Goal: Task Accomplishment & Management: Complete application form

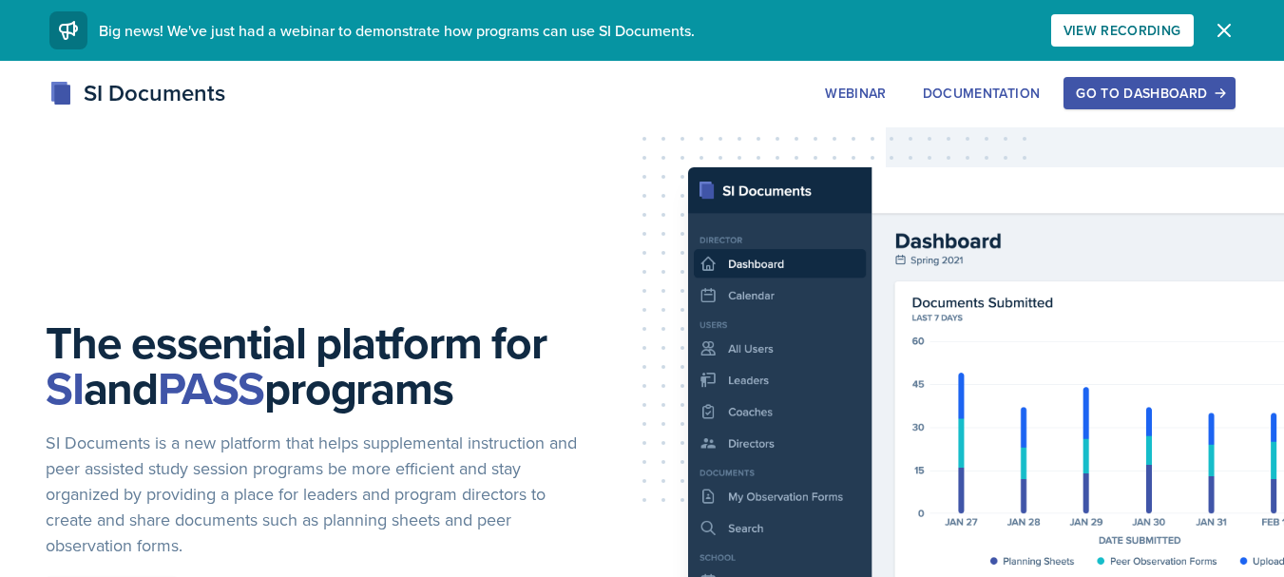
click at [1101, 92] on div "Go to Dashboard" at bounding box center [1149, 93] width 146 height 15
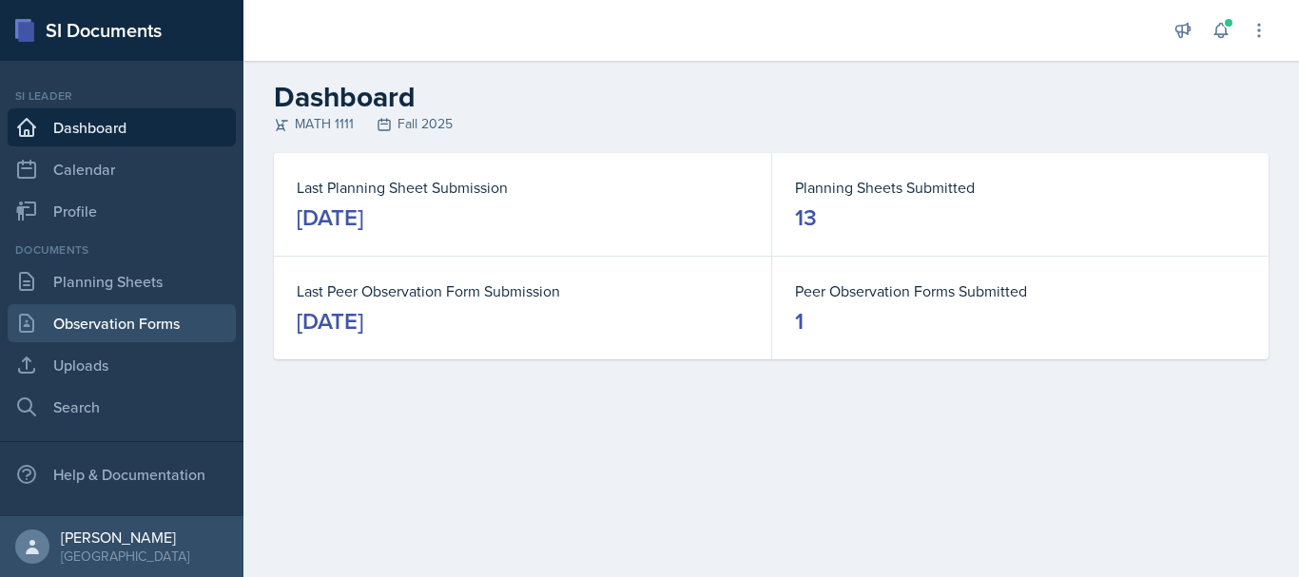
click at [95, 335] on link "Observation Forms" at bounding box center [122, 323] width 228 height 38
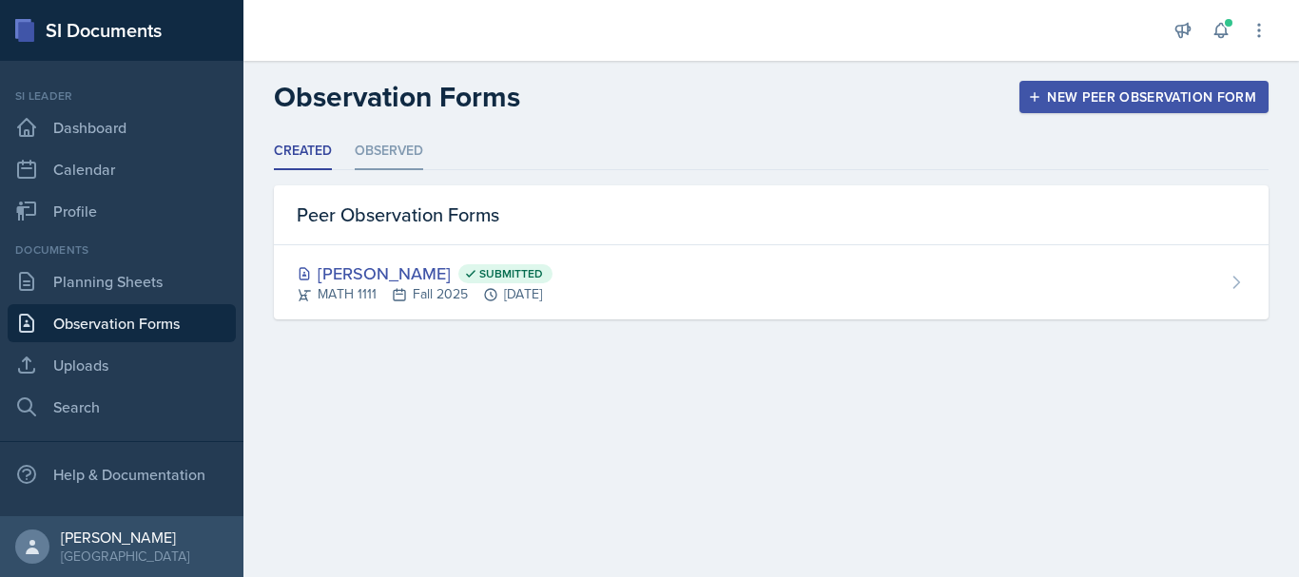
click at [414, 160] on li "Observed" at bounding box center [389, 151] width 68 height 37
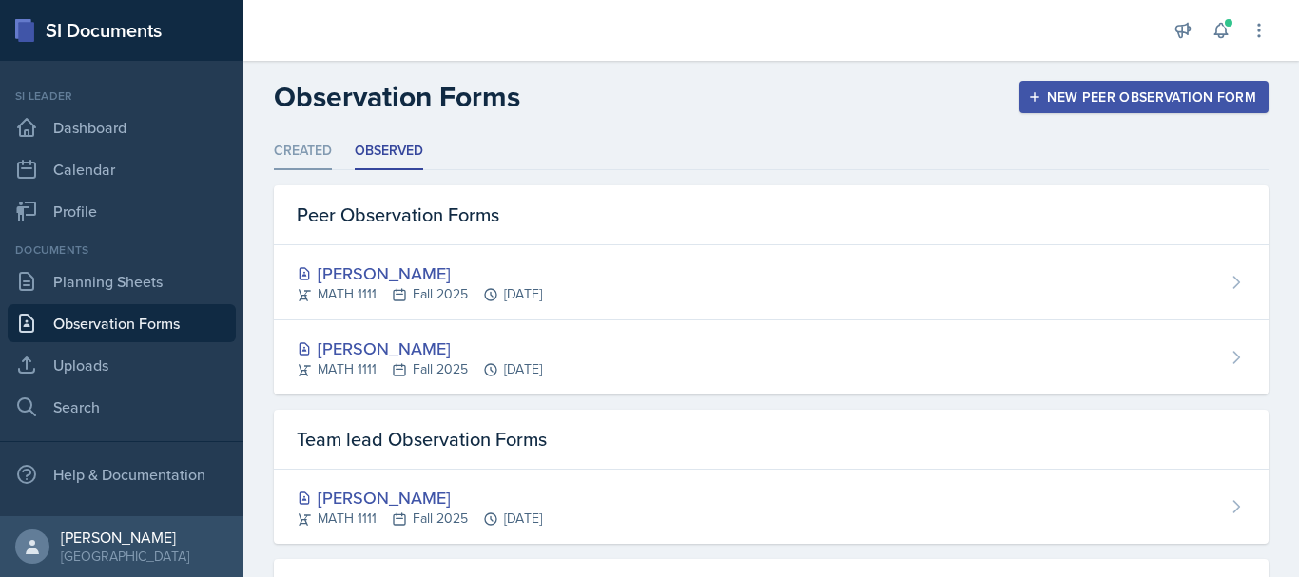
click at [309, 160] on li "Created" at bounding box center [303, 151] width 58 height 37
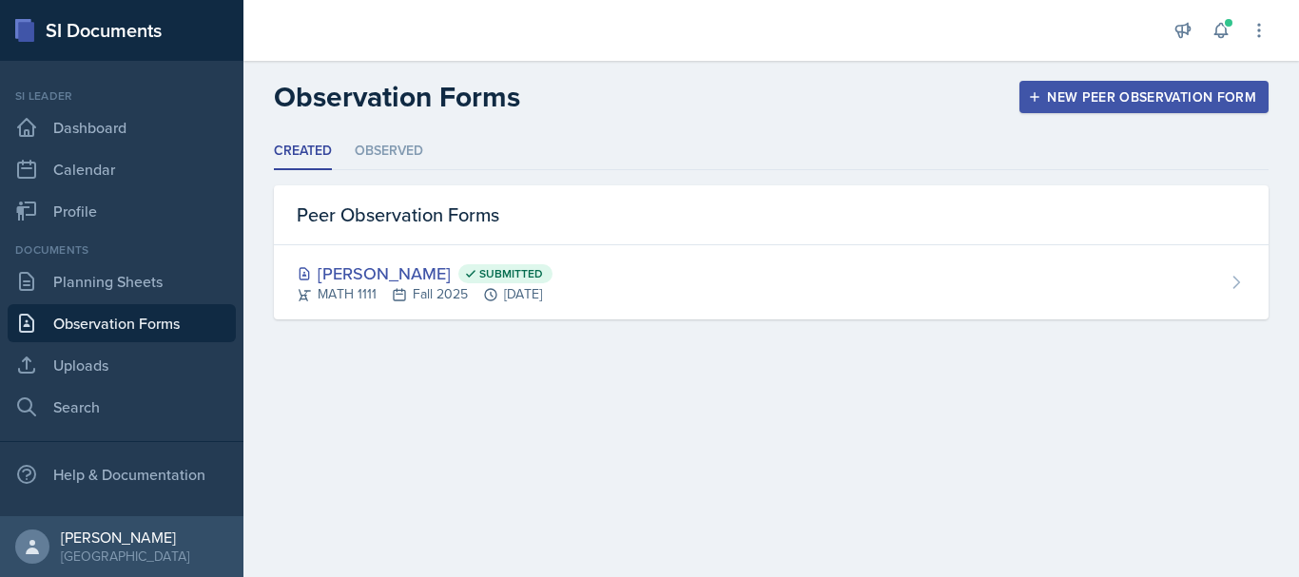
click at [1050, 91] on div "New Peer Observation Form" at bounding box center [1143, 96] width 224 height 15
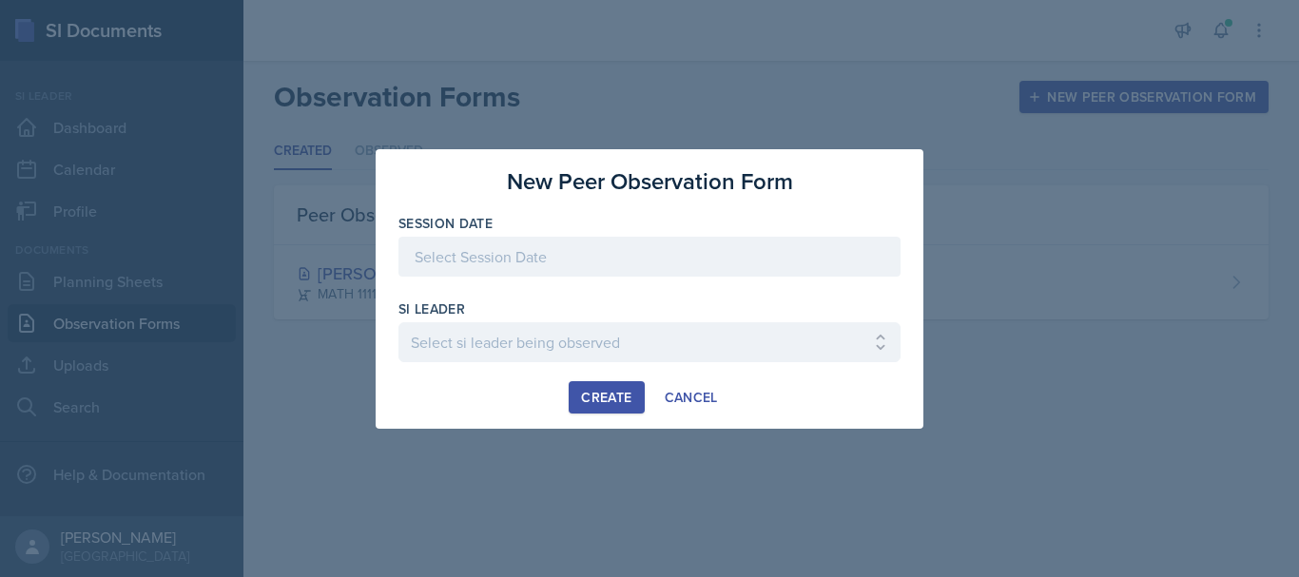
click at [533, 256] on div at bounding box center [649, 257] width 502 height 40
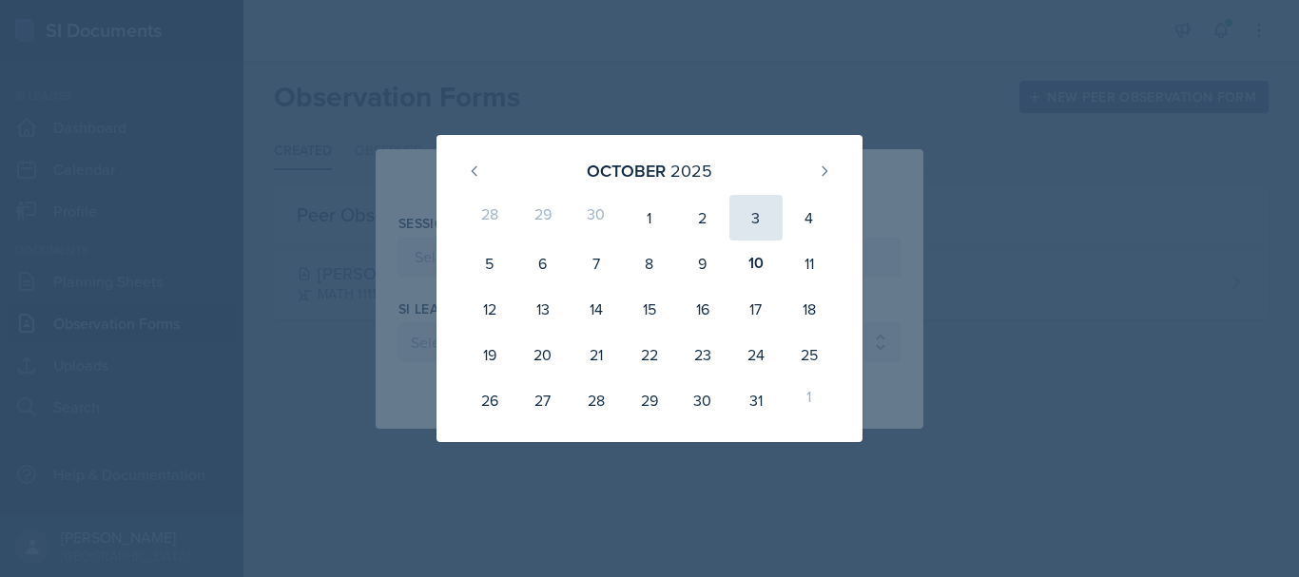
click at [757, 216] on div "3" at bounding box center [755, 218] width 53 height 46
type input "[DATE]"
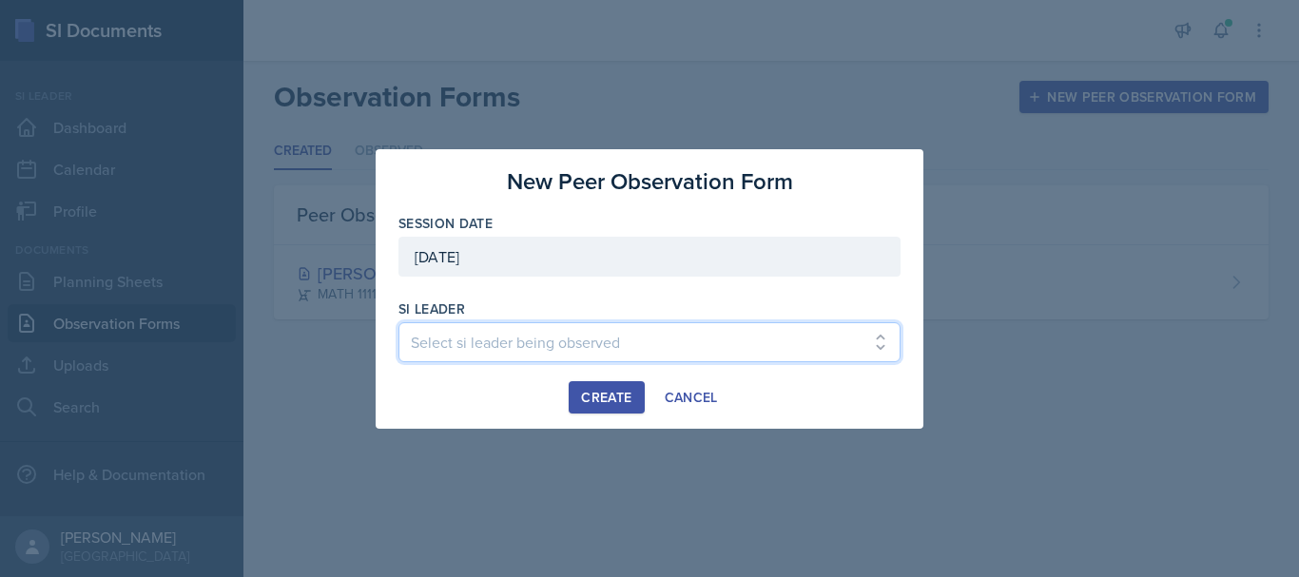
click at [453, 325] on select "Select si leader being observed [PERSON_NAME] / PSYC 2500 / The Phantoms of The…" at bounding box center [649, 342] width 502 height 40
select select "08154f5a-00bd-41d9-95da-046ad4d5fae1"
click at [398, 322] on select "Select si leader being observed [PERSON_NAME] / PSYC 2500 / The Phantoms of The…" at bounding box center [649, 342] width 502 height 40
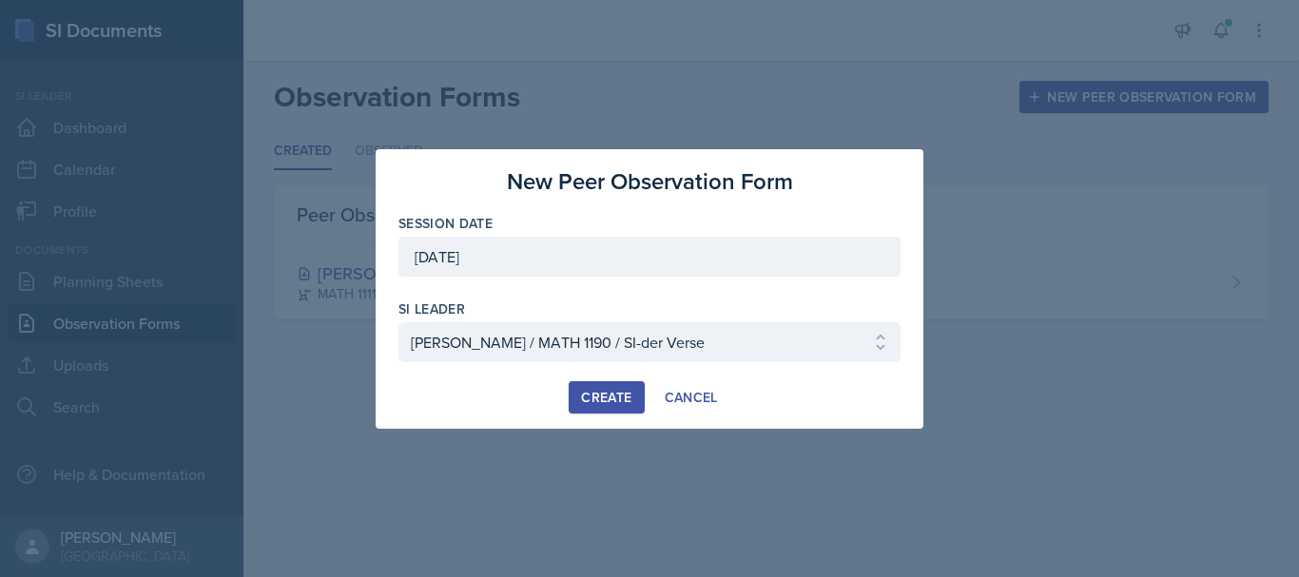
click at [607, 411] on button "Create" at bounding box center [605, 397] width 75 height 32
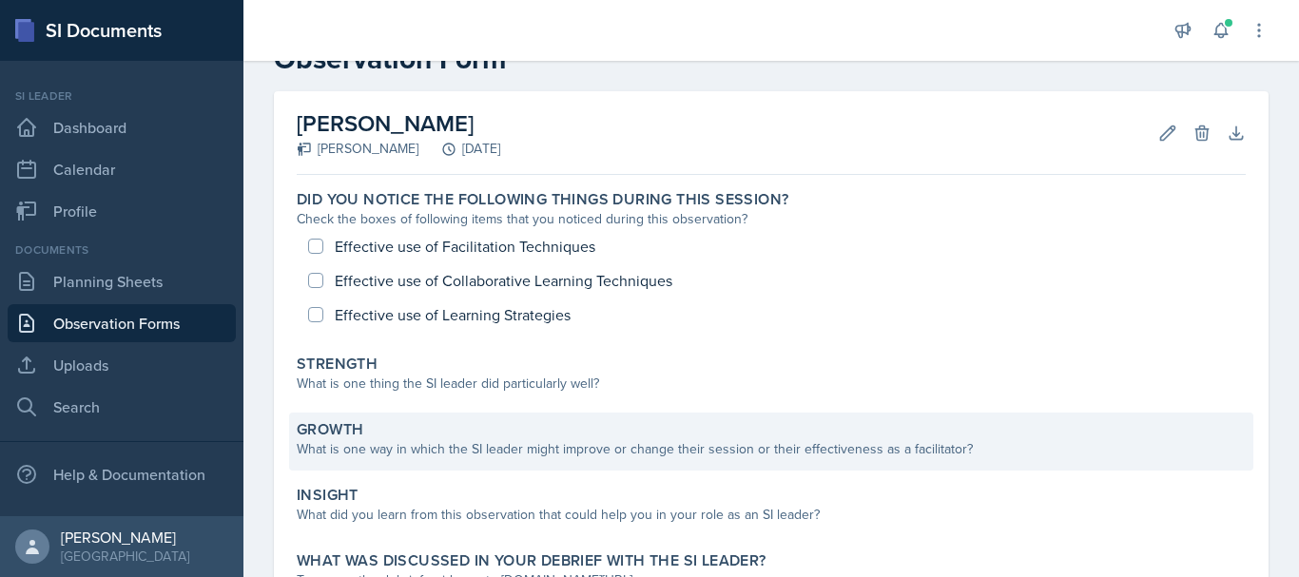
scroll to position [68, 0]
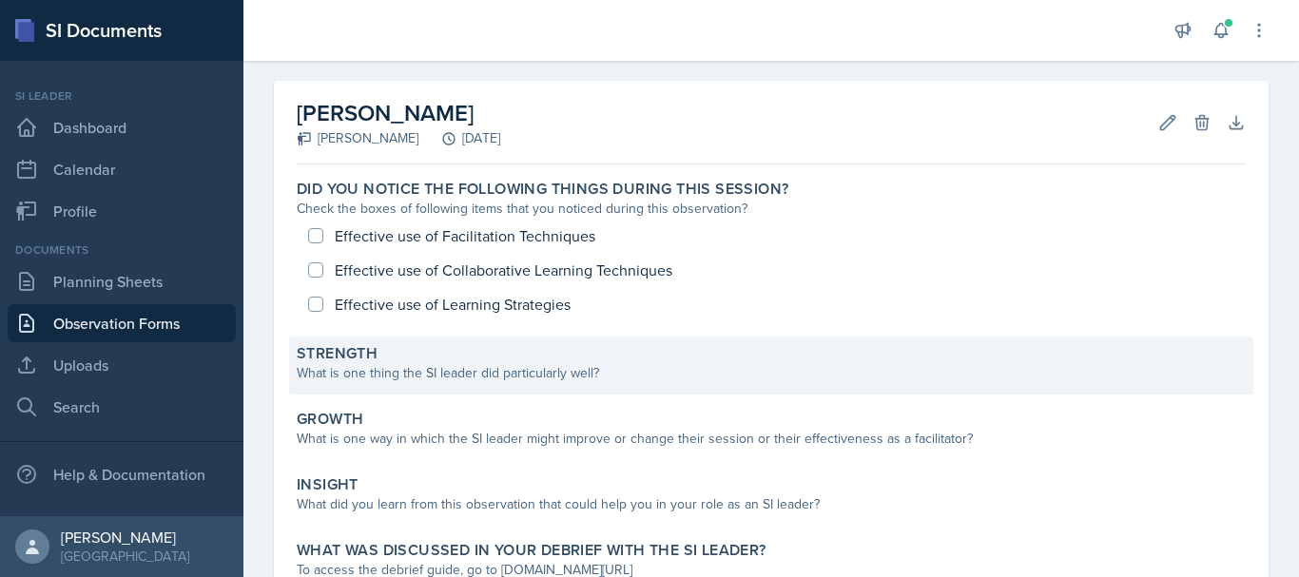
click at [414, 376] on div "What is one thing the SI leader did particularly well?" at bounding box center [771, 373] width 949 height 20
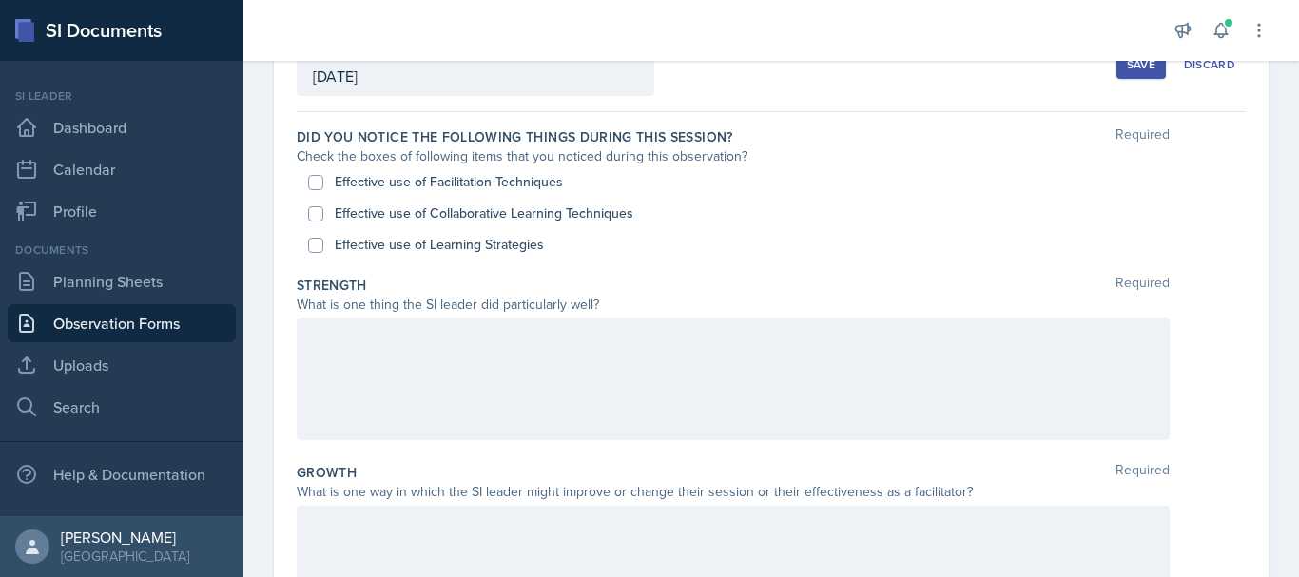
scroll to position [142, 0]
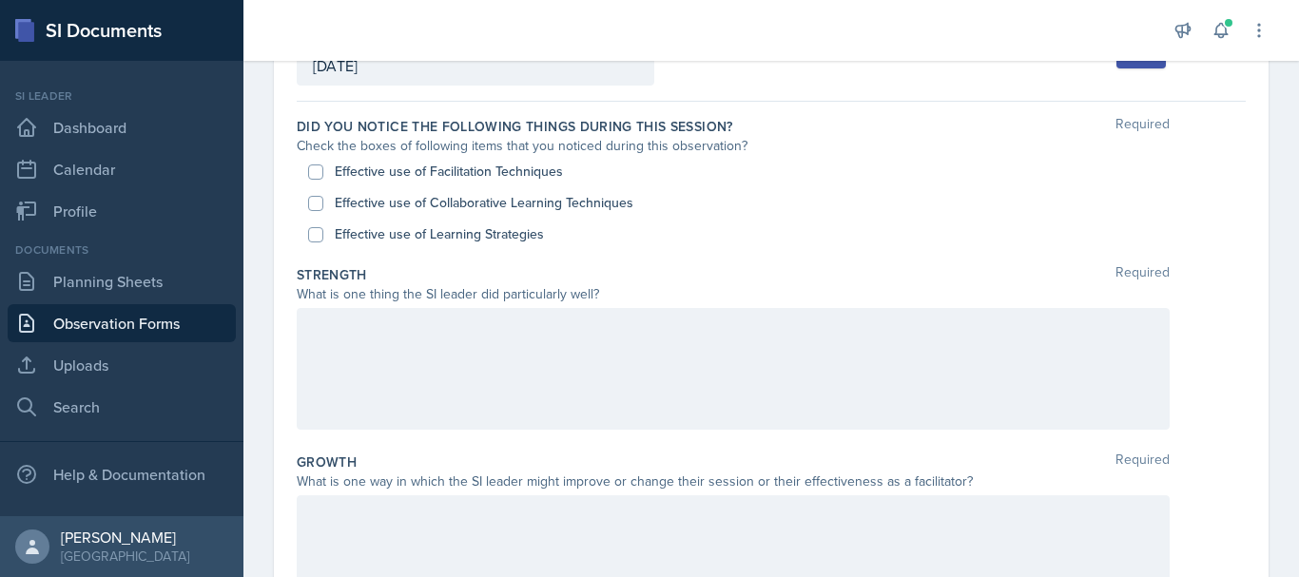
click at [338, 355] on div at bounding box center [733, 369] width 873 height 122
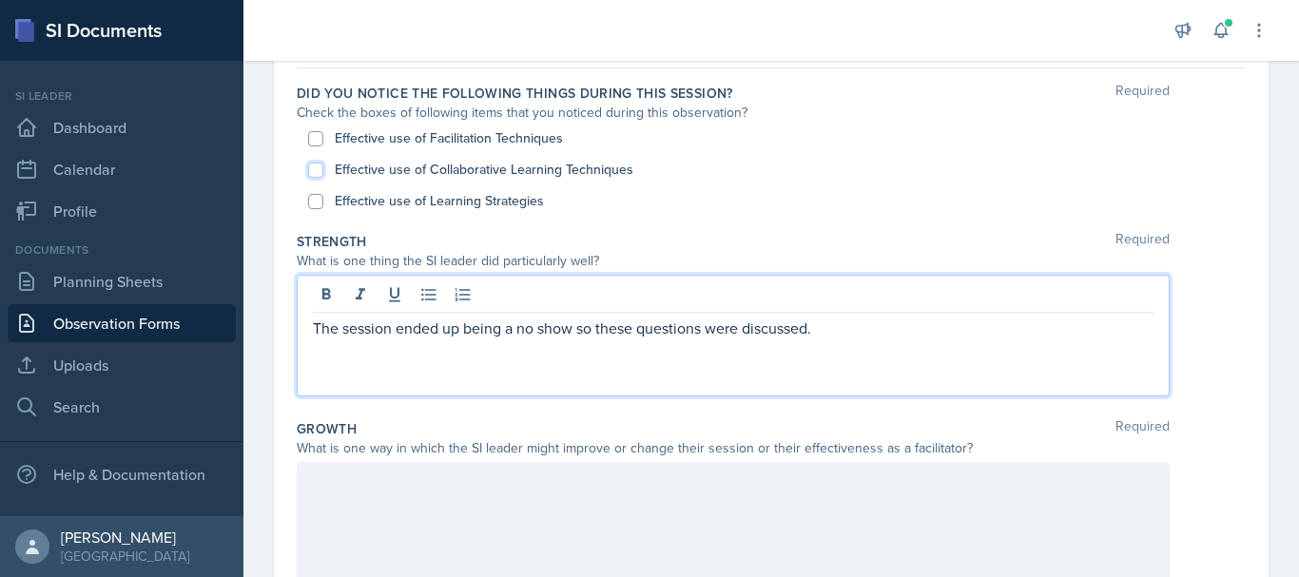
click at [319, 171] on input "Effective use of Collaborative Learning Techniques" at bounding box center [315, 170] width 15 height 15
checkbox input "true"
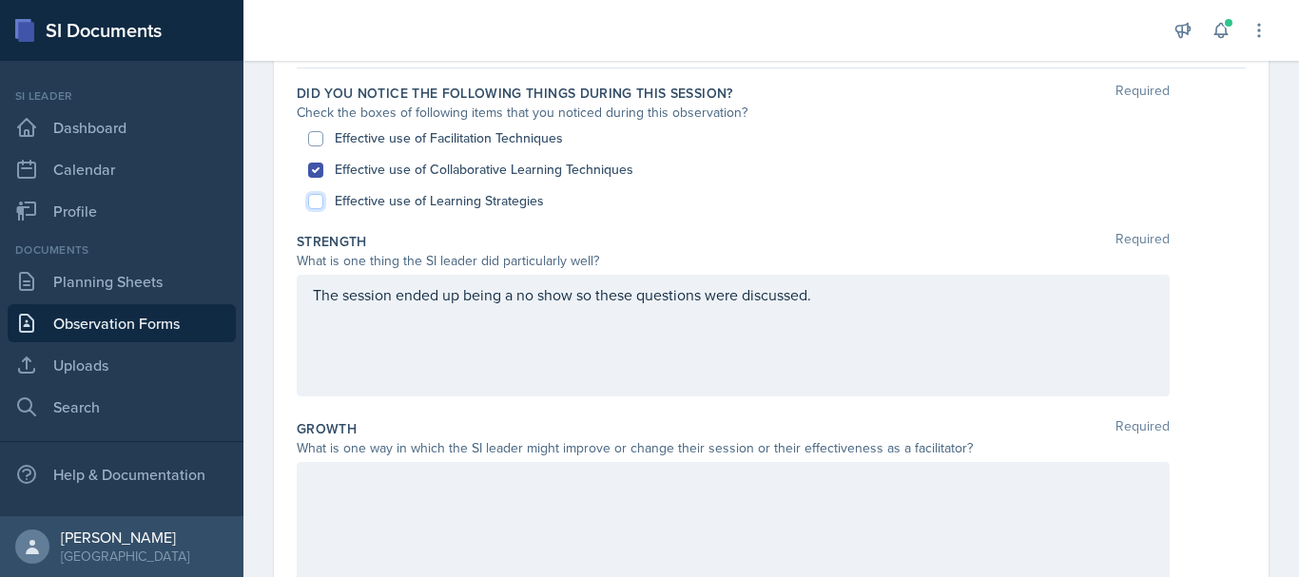
click at [320, 202] on input "Effective use of Learning Strategies" at bounding box center [315, 201] width 15 height 15
checkbox input "true"
click at [318, 134] on input "Effective use of Facilitation Techniques" at bounding box center [315, 138] width 15 height 15
click at [347, 333] on div "The session ended up being a no show so these questions were discussed." at bounding box center [733, 336] width 873 height 122
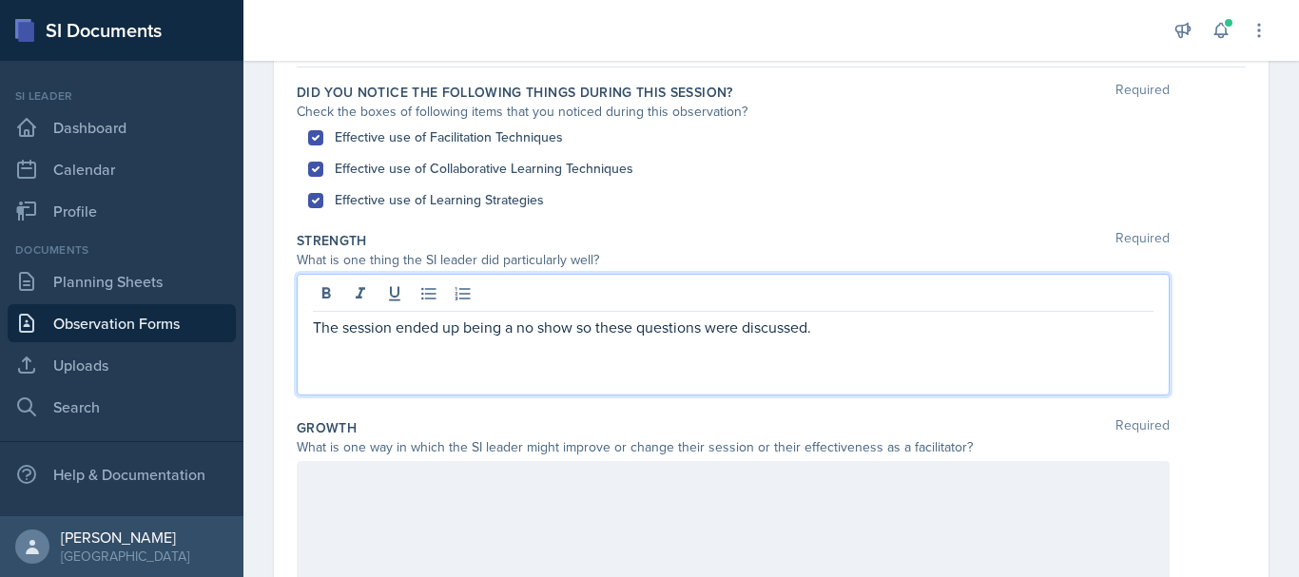
scroll to position [173, 0]
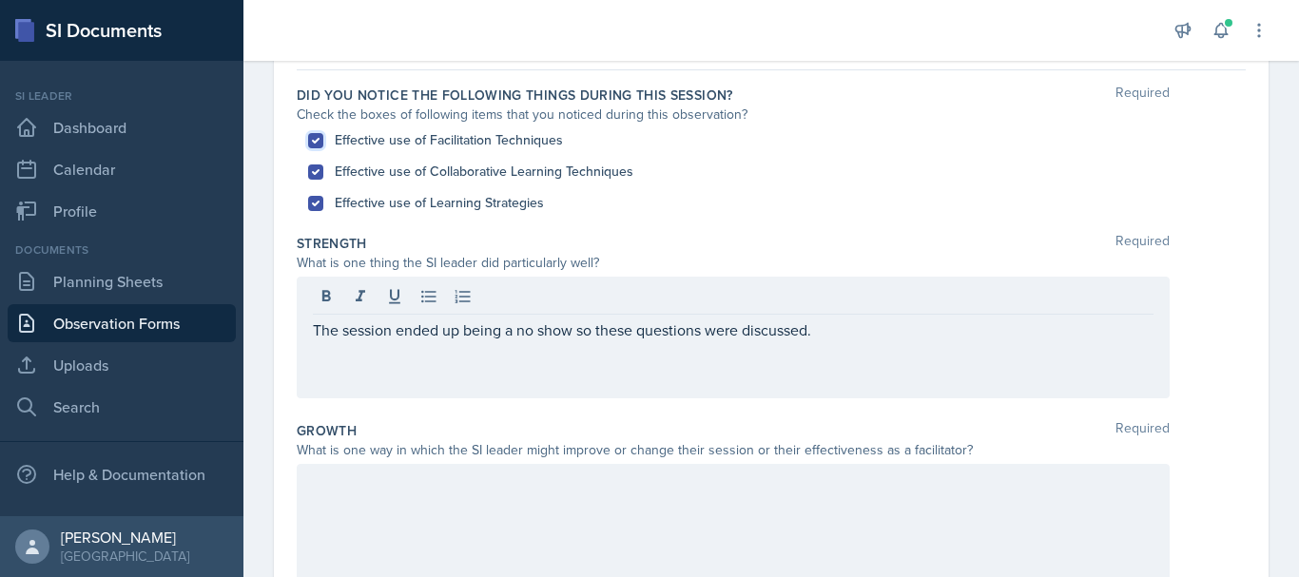
click at [320, 141] on input "Effective use of Facilitation Techniques" at bounding box center [315, 140] width 15 height 15
checkbox input "false"
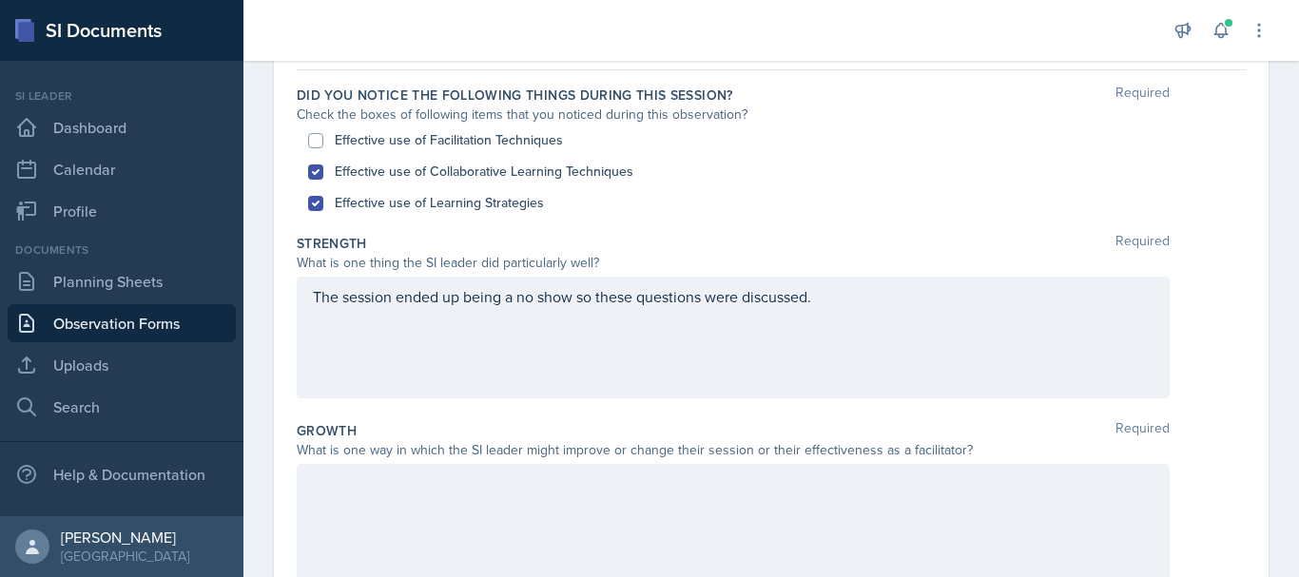
click at [431, 370] on div "The session ended up being a no show so these questions were discussed." at bounding box center [733, 338] width 873 height 122
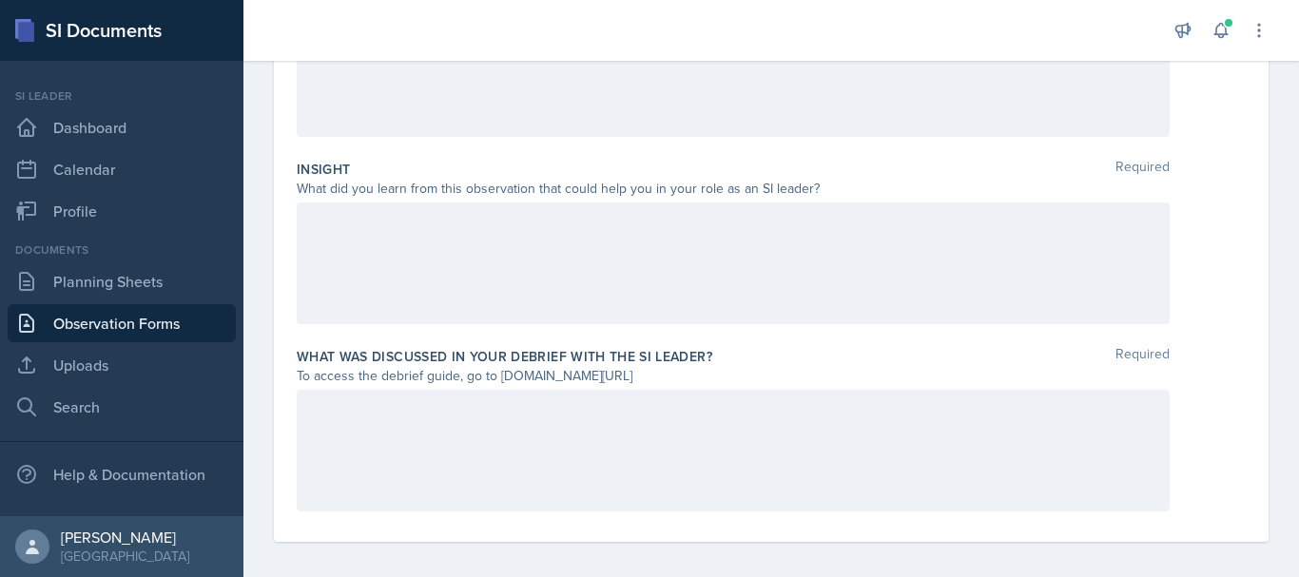
scroll to position [632, 0]
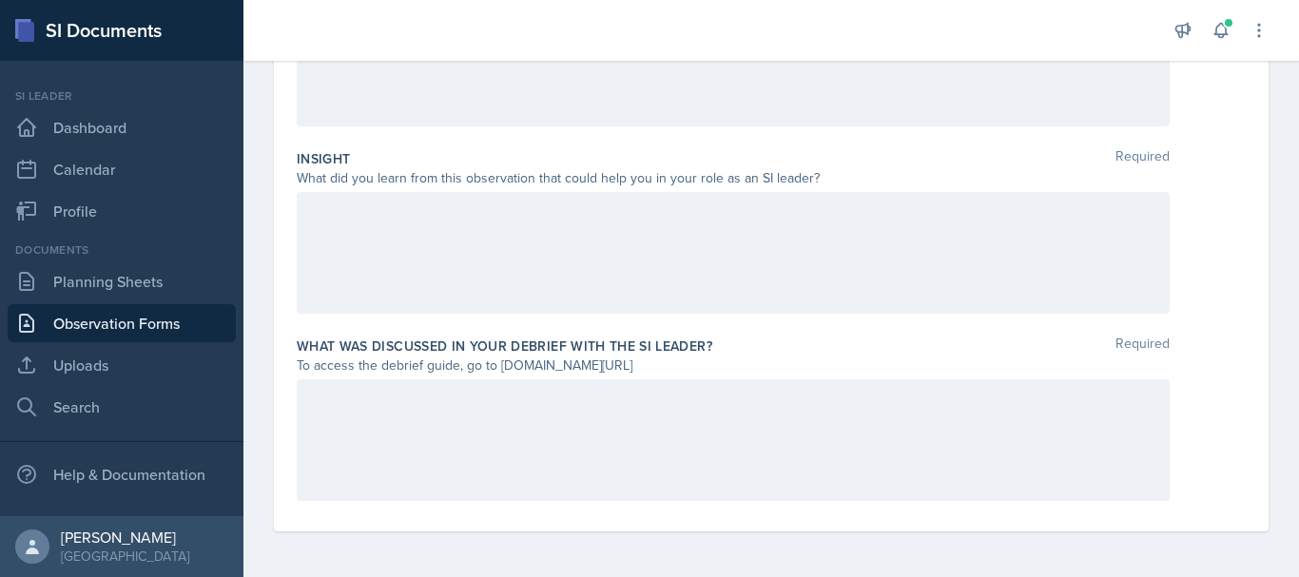
click at [509, 433] on div at bounding box center [733, 440] width 873 height 122
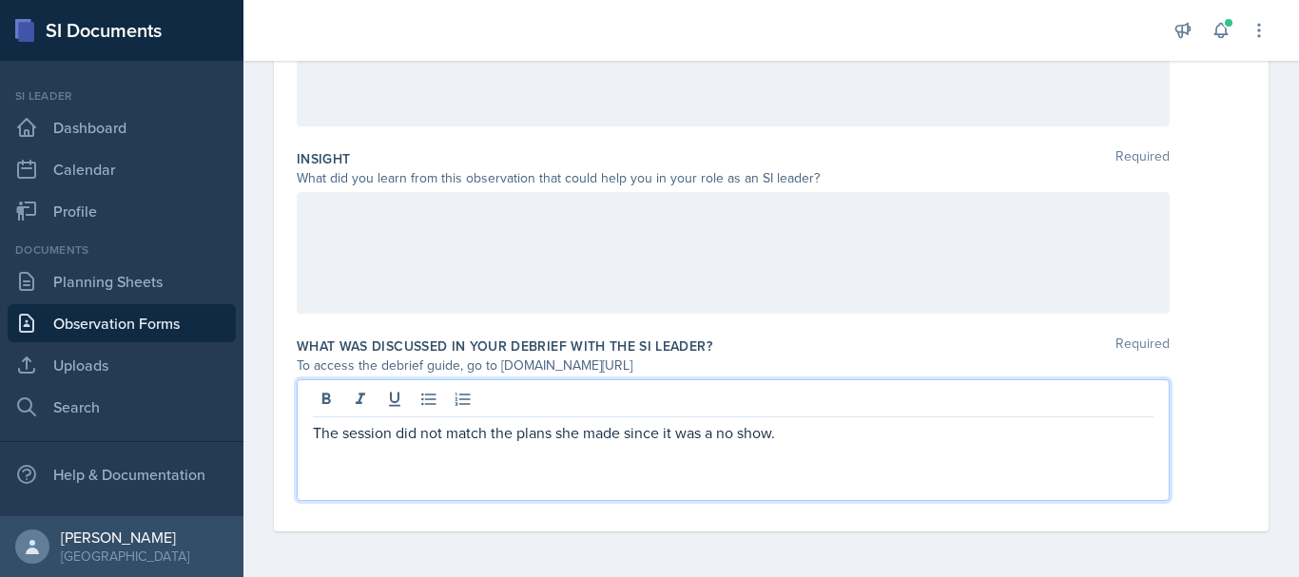
click at [499, 222] on div at bounding box center [733, 253] width 873 height 122
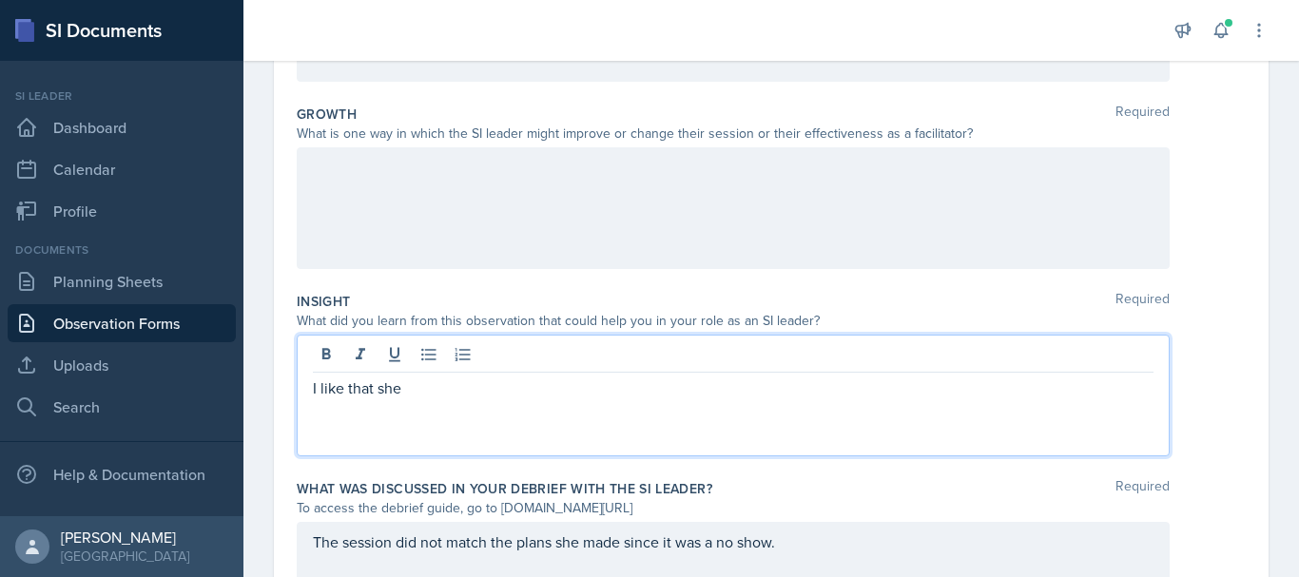
scroll to position [473, 0]
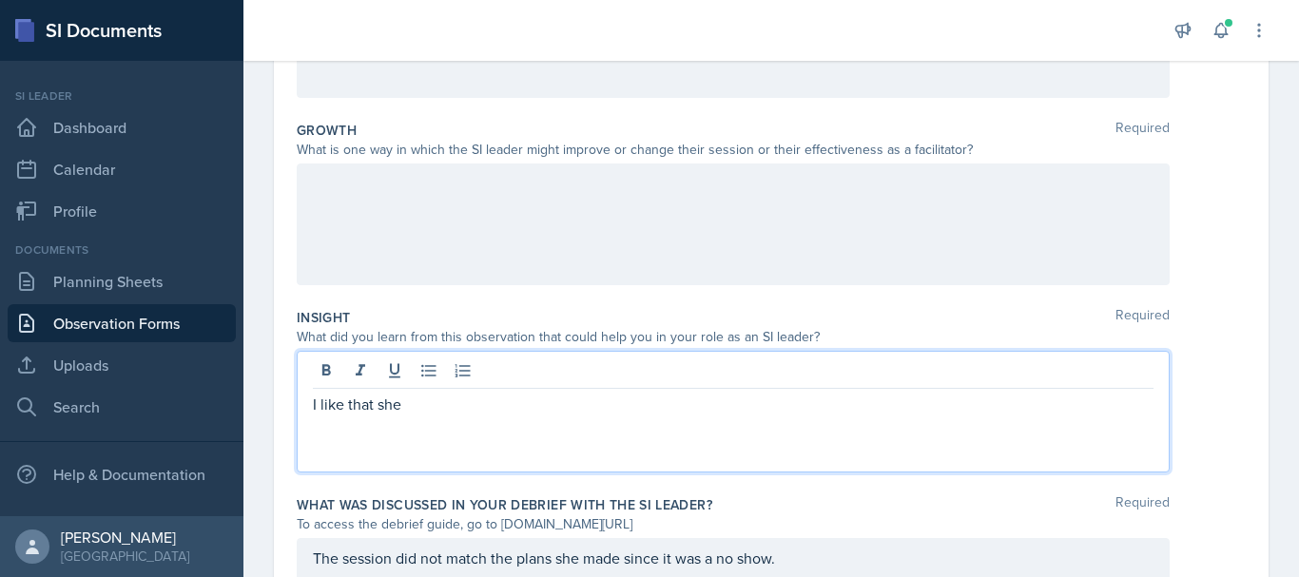
click at [476, 222] on div at bounding box center [733, 225] width 873 height 122
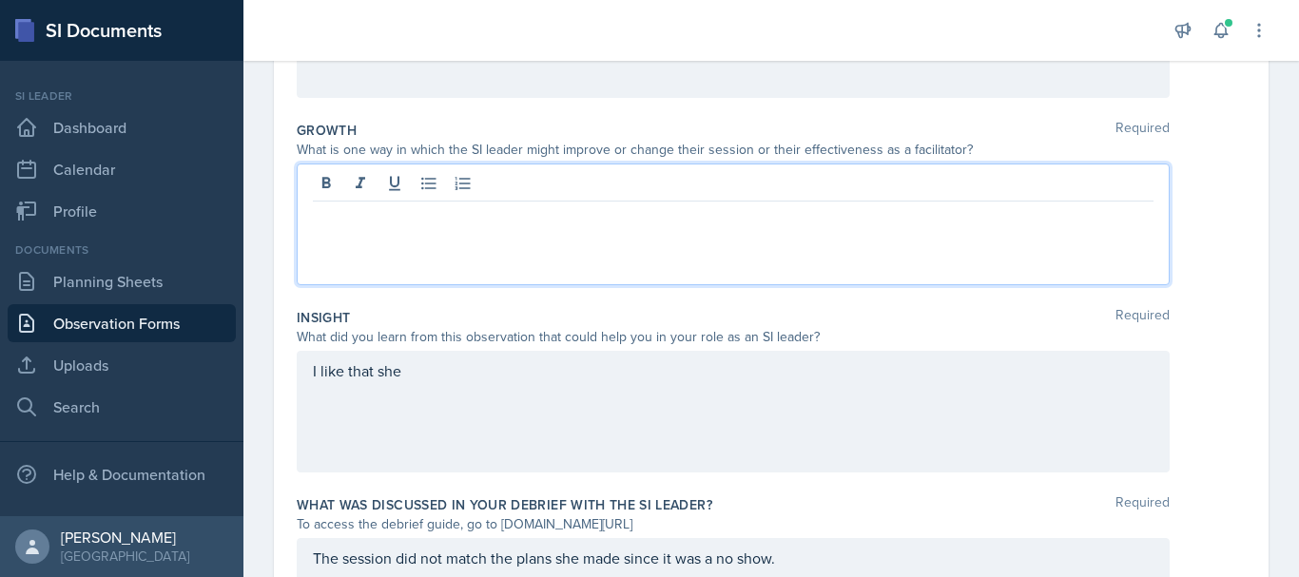
scroll to position [507, 0]
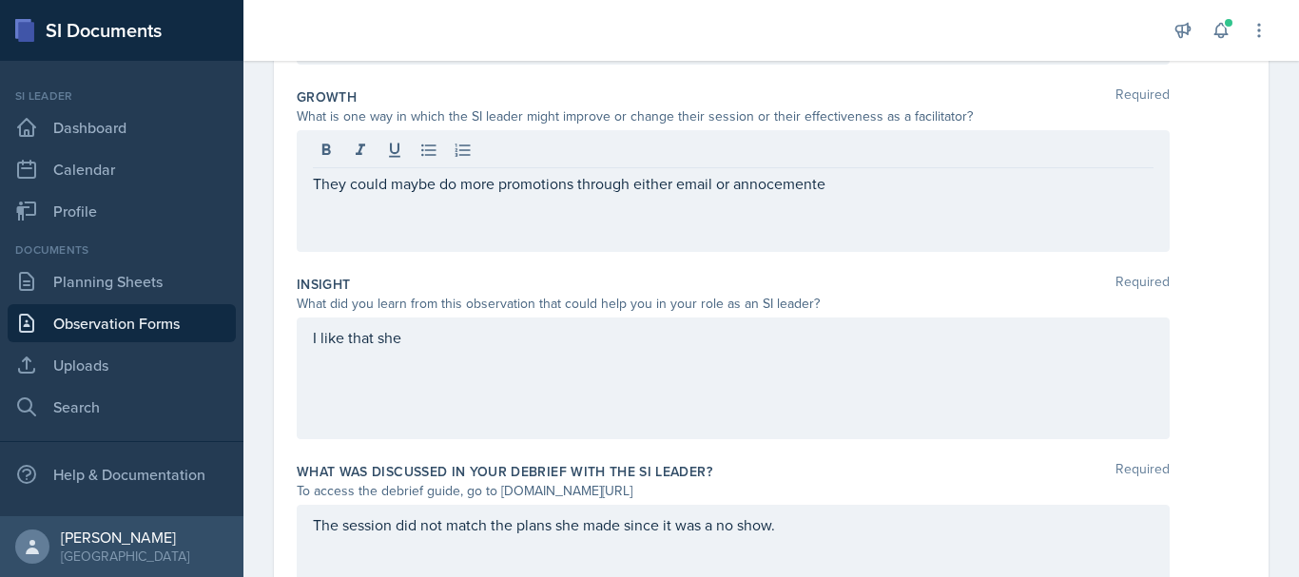
click at [753, 197] on div "They could maybe do more promotions through either email or annocemente" at bounding box center [733, 191] width 873 height 122
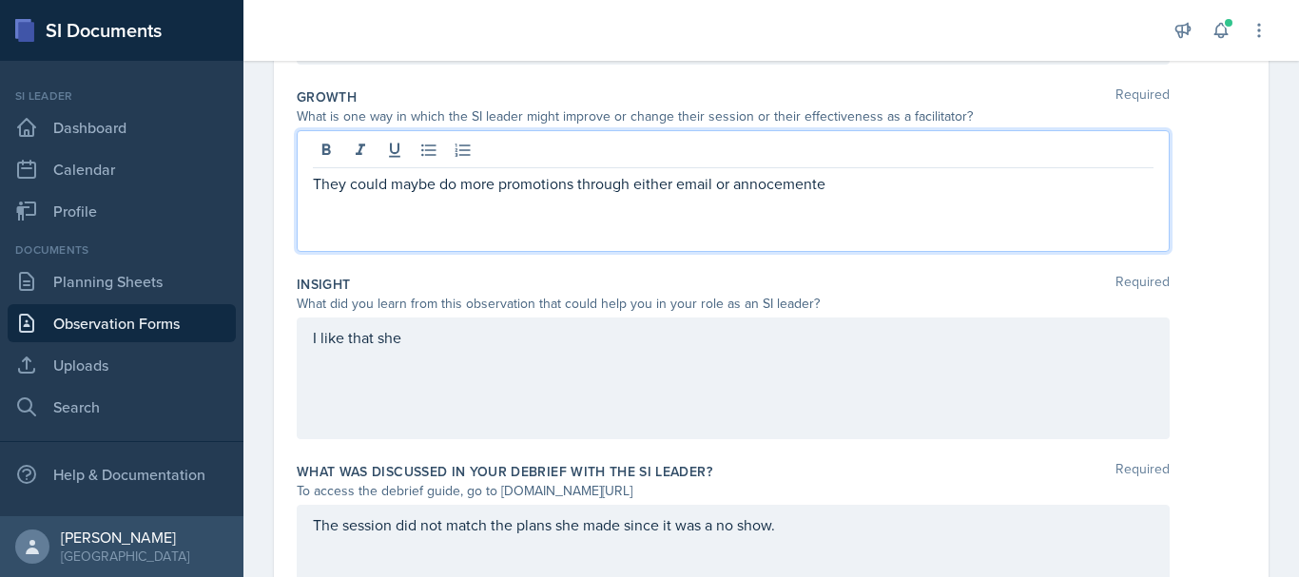
click at [761, 188] on p "They could maybe do more promotions through either email or annocemente" at bounding box center [733, 183] width 840 height 23
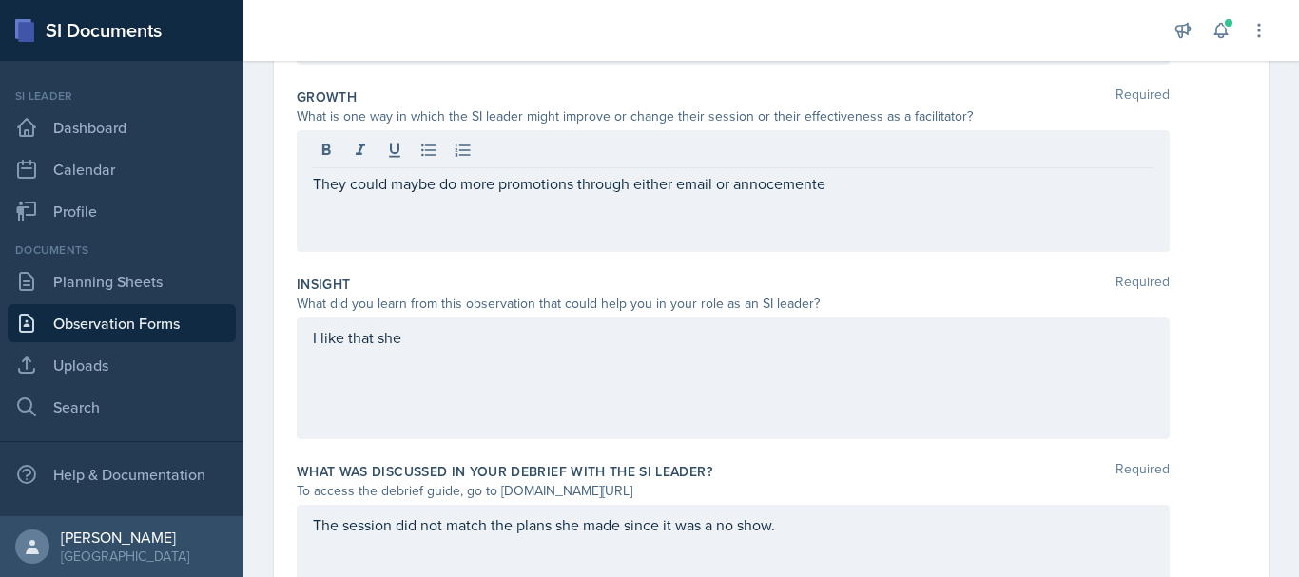
drag, startPoint x: 759, startPoint y: 190, endPoint x: 838, endPoint y: 164, distance: 84.2
click at [838, 164] on div at bounding box center [733, 152] width 840 height 31
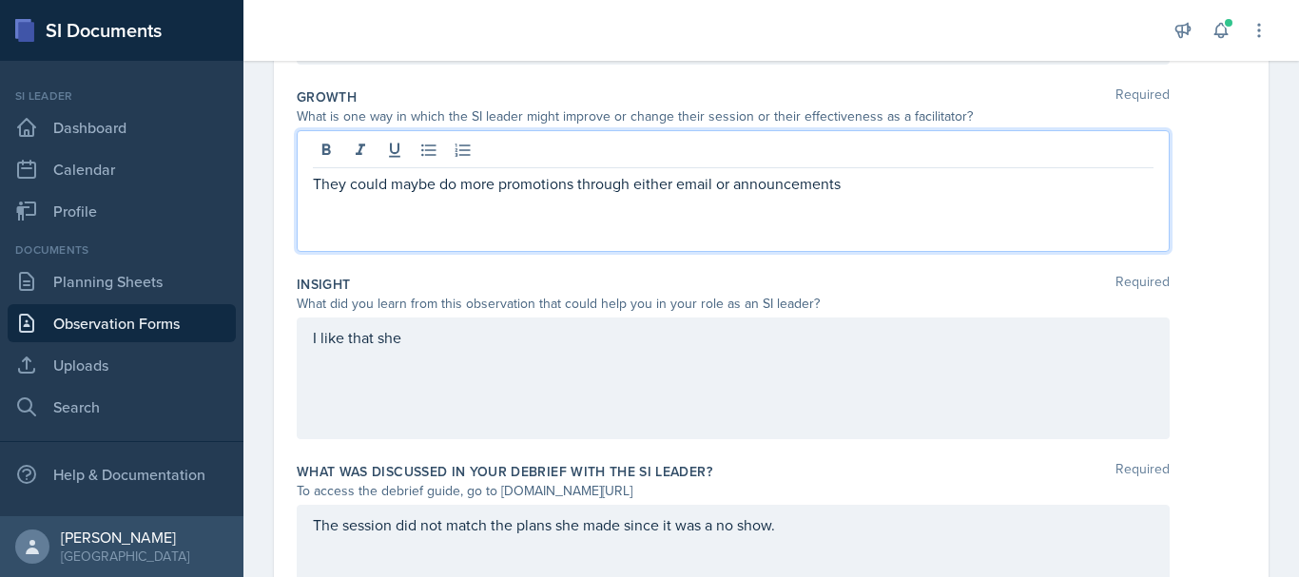
click at [711, 184] on p "They could maybe do more promotions through either email or announcements" at bounding box center [733, 183] width 840 height 23
click at [713, 186] on p "They could maybe do more promotions through either email or announcements" at bounding box center [733, 183] width 840 height 23
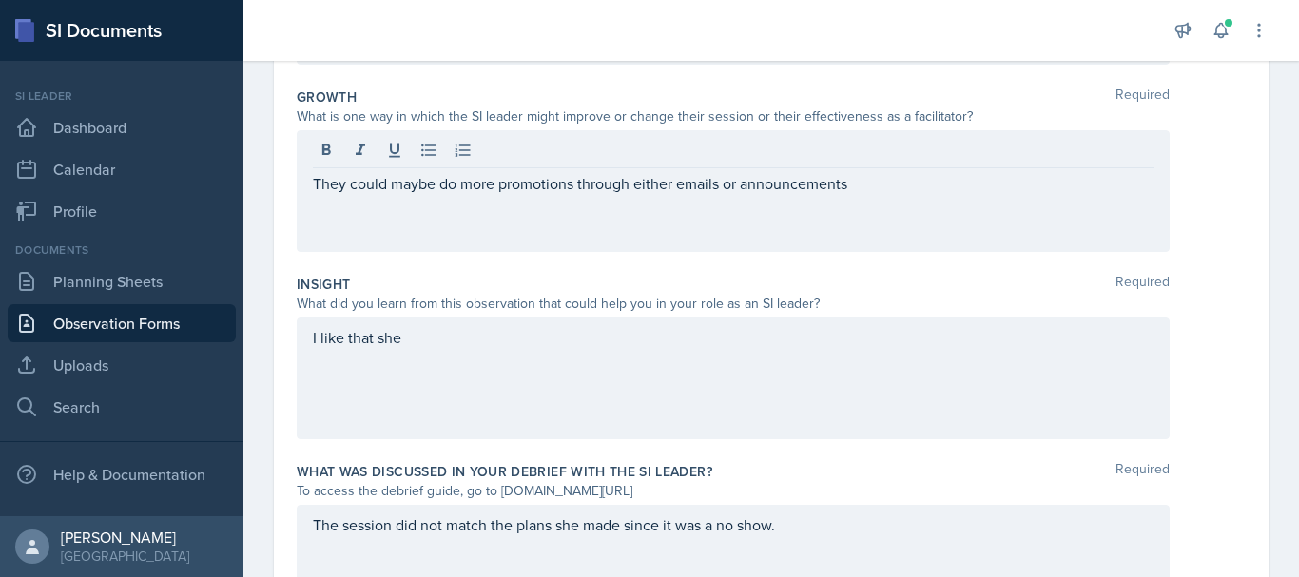
click at [870, 197] on div "They could maybe do more promotions through either emails or announcements" at bounding box center [733, 191] width 873 height 122
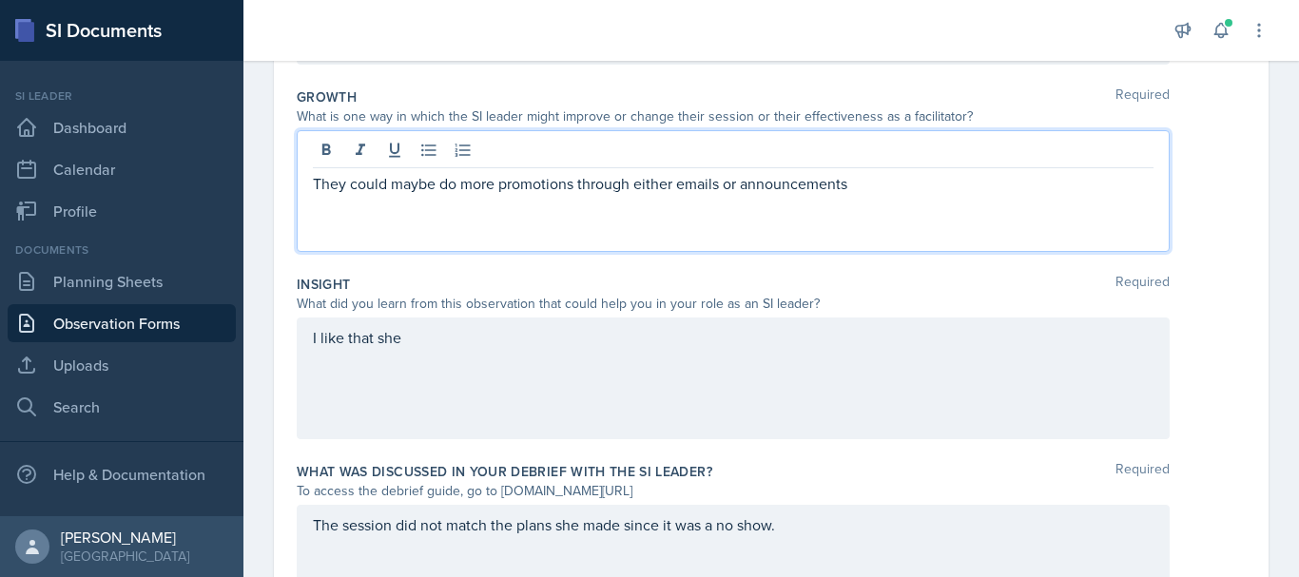
click at [869, 182] on p "They could maybe do more promotions through either emails or announcements" at bounding box center [733, 183] width 840 height 23
click at [575, 193] on p "They could maybe do more promotions through either emails or announcements" at bounding box center [733, 183] width 840 height 23
click at [803, 184] on p "They could maybe do reminders through either emails or announcements" at bounding box center [733, 183] width 840 height 23
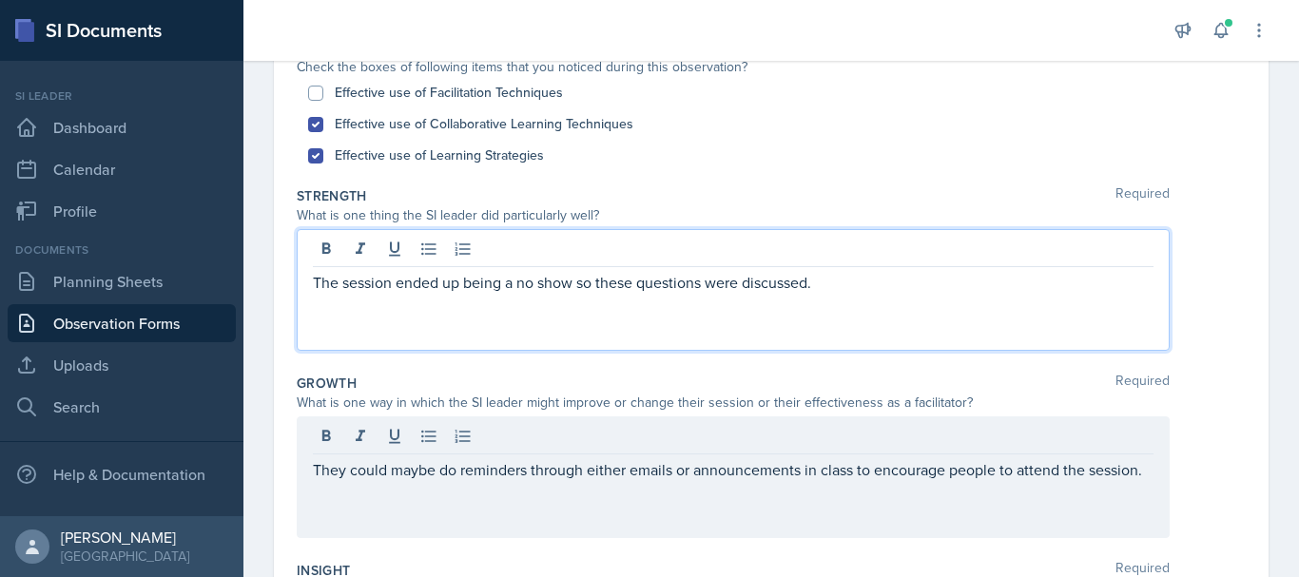
scroll to position [254, 0]
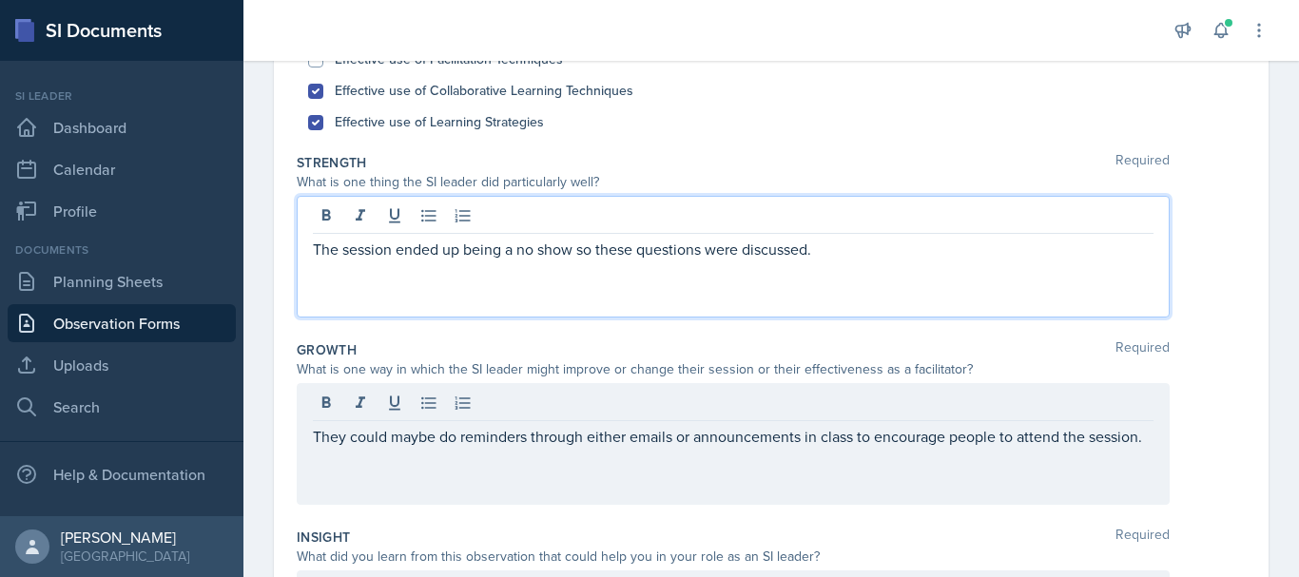
click at [862, 268] on p at bounding box center [733, 271] width 840 height 23
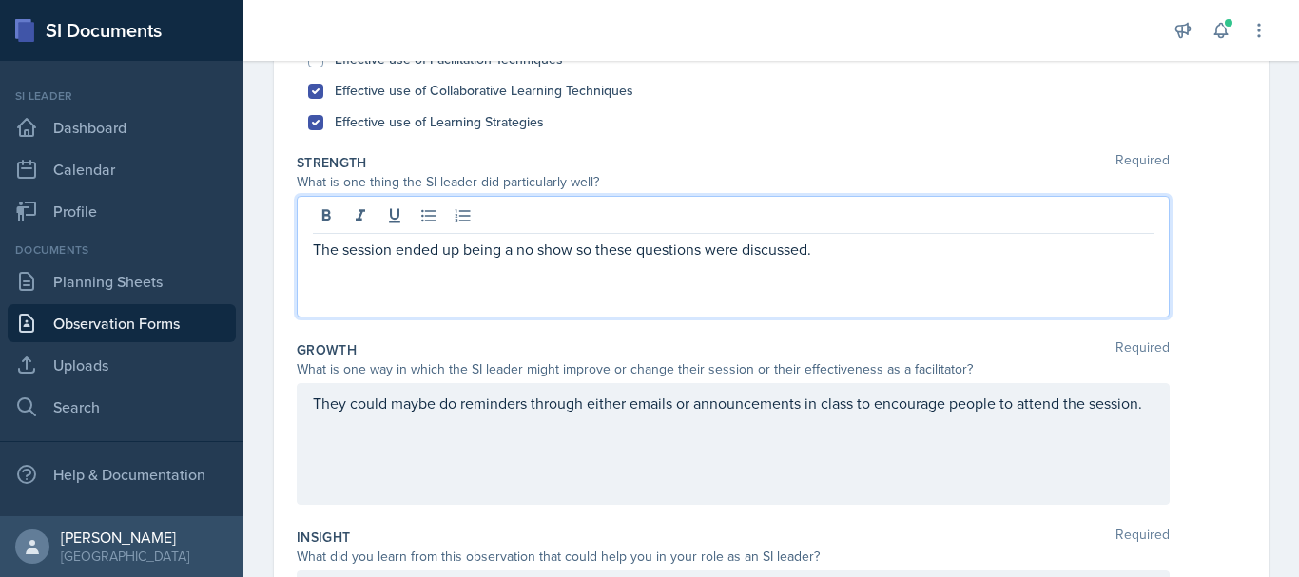
click at [852, 259] on p "The session ended up being a no show so these questions were discussed." at bounding box center [733, 249] width 840 height 23
click at [672, 270] on p at bounding box center [733, 271] width 840 height 23
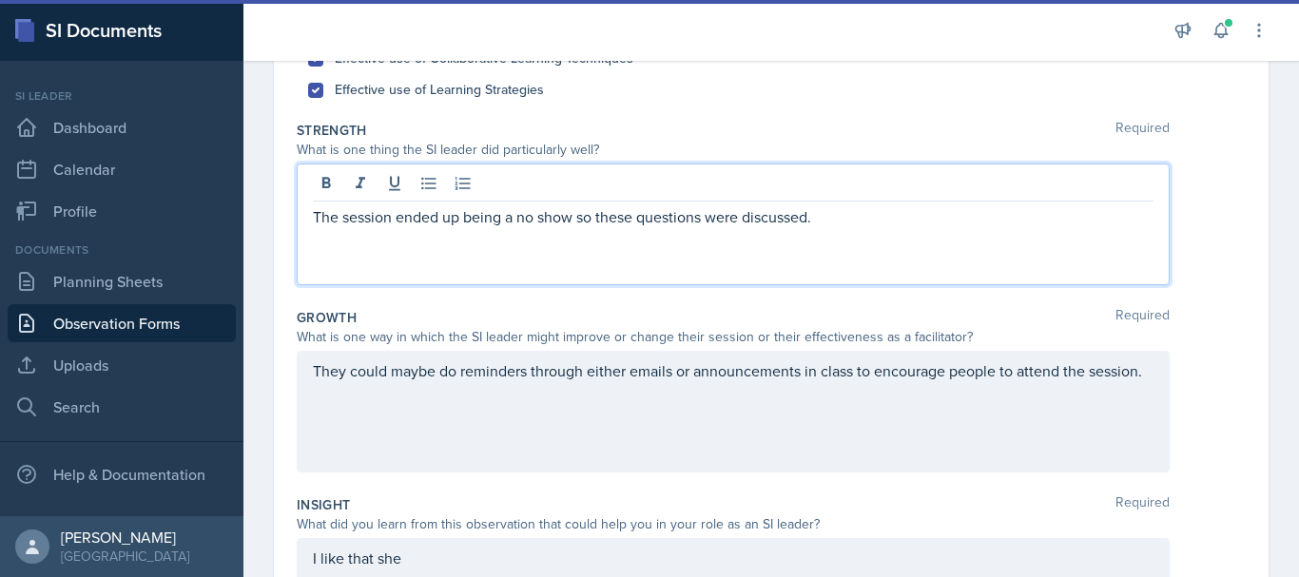
scroll to position [287, 0]
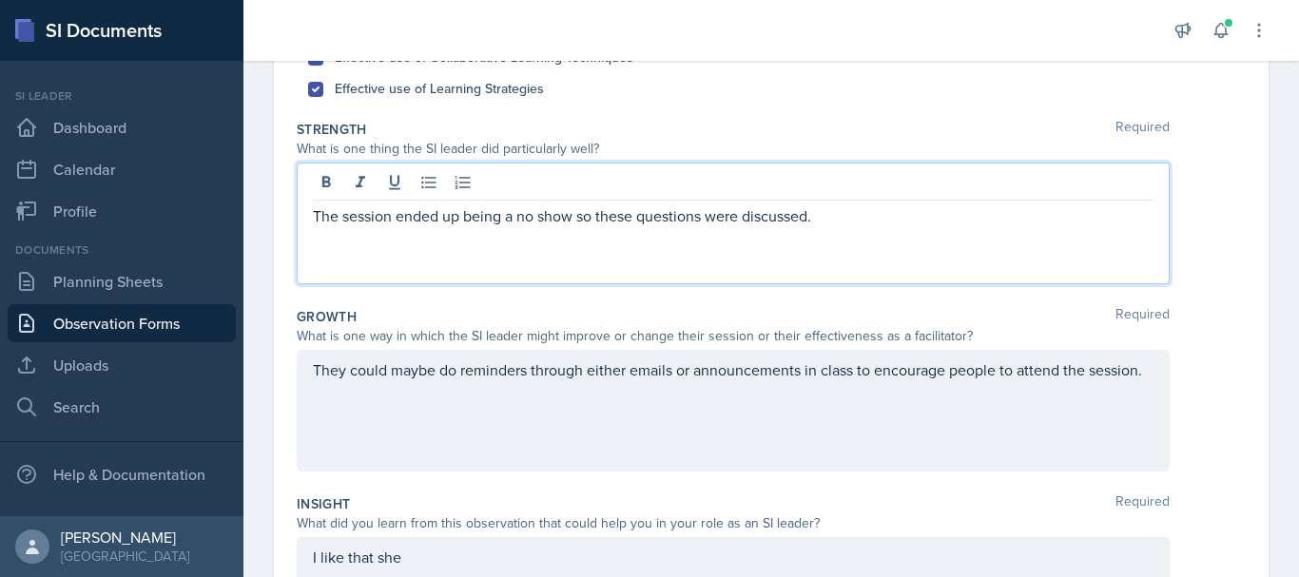
click at [837, 209] on p "The session ended up being a no show so these questions were discussed." at bounding box center [733, 215] width 840 height 23
click at [542, 238] on p at bounding box center [733, 238] width 840 height 23
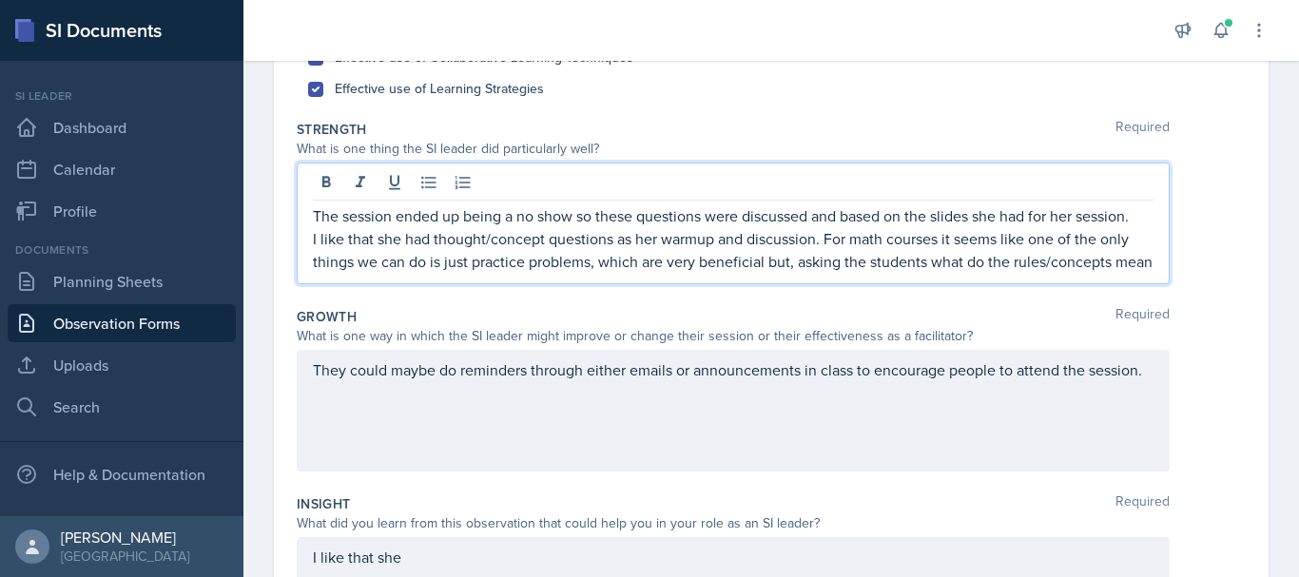
click at [466, 266] on p "I like that she had thought/concept questions as her warmup and discussion. For…" at bounding box center [733, 250] width 840 height 46
click at [1128, 262] on p "I like that she had thought/concept questions as her warmup and discussion. For…" at bounding box center [733, 250] width 840 height 46
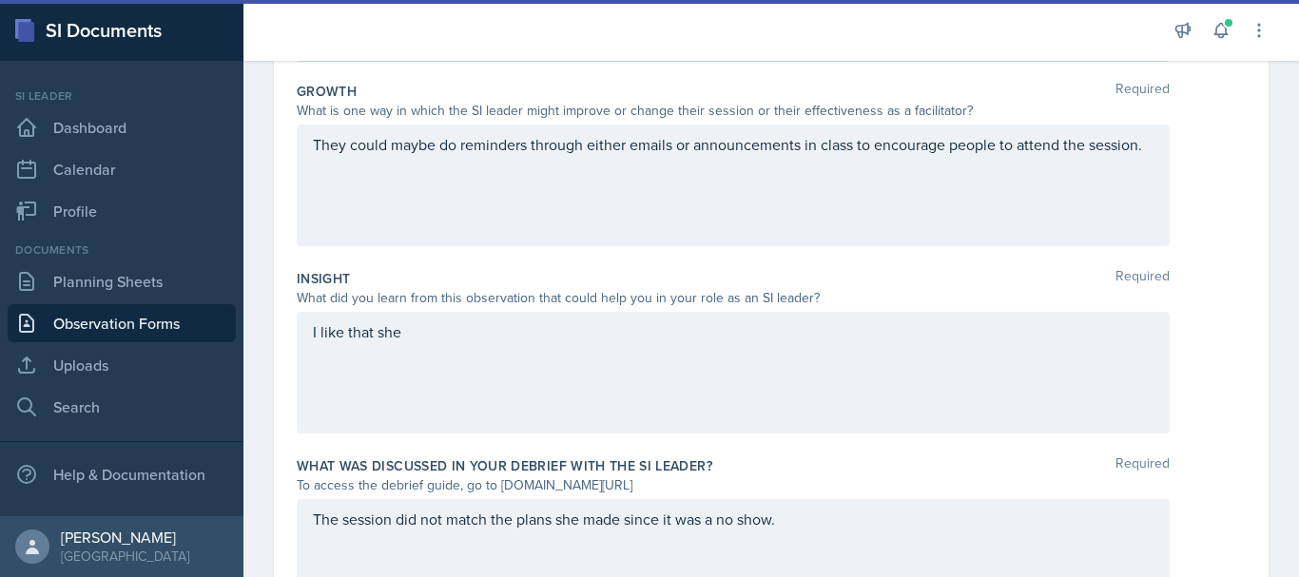
scroll to position [534, 0]
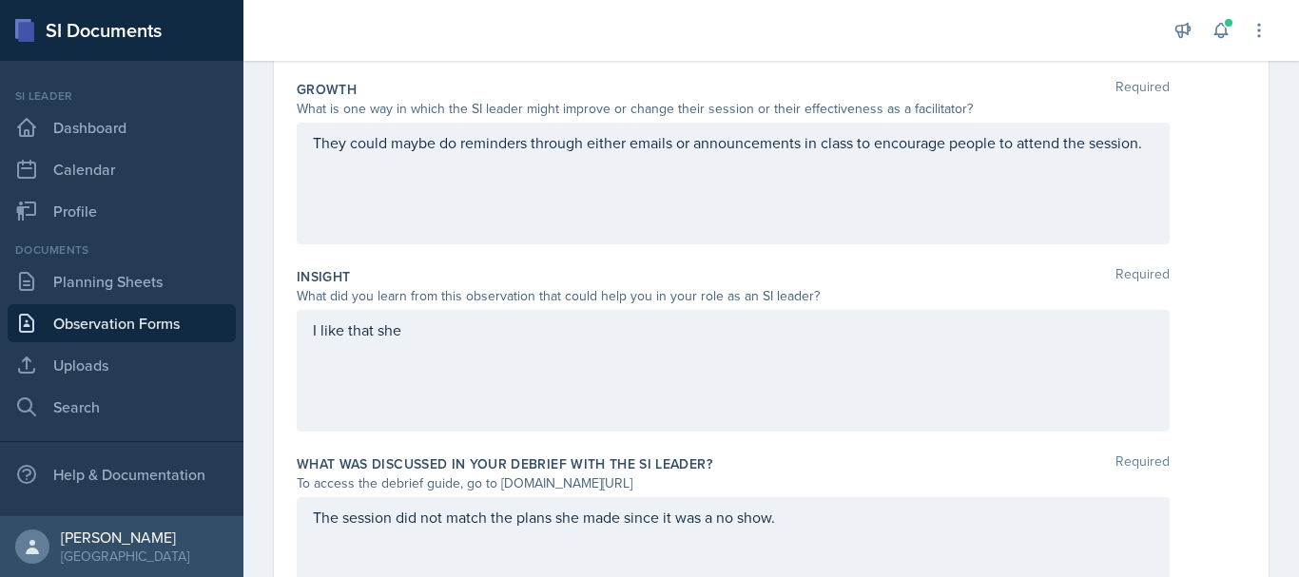
click at [458, 376] on div "I like that she" at bounding box center [733, 371] width 873 height 122
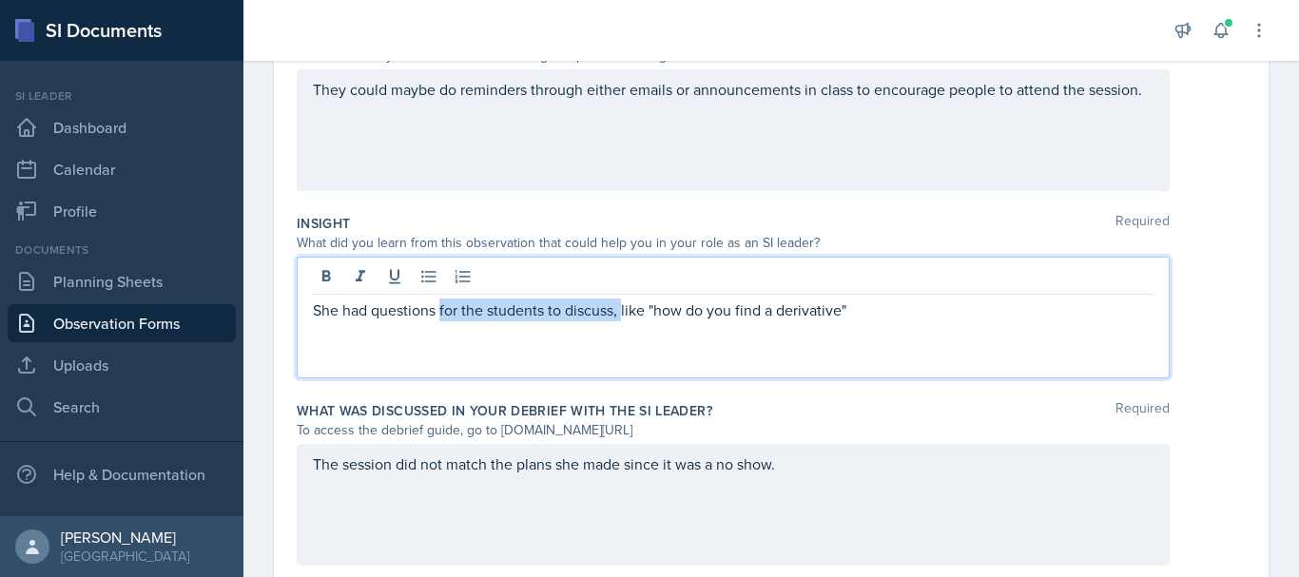
drag, startPoint x: 623, startPoint y: 317, endPoint x: 441, endPoint y: 318, distance: 181.6
click at [441, 318] on p "She had questions for the students to discuss, like "how do you find a derivati…" at bounding box center [733, 310] width 840 height 23
click at [684, 320] on p "She had questions like "how do you find a derivative"" at bounding box center [733, 310] width 840 height 23
click at [441, 309] on p "She had questions like "how do you find a derivative"" at bounding box center [733, 310] width 840 height 23
drag, startPoint x: 809, startPoint y: 309, endPoint x: 616, endPoint y: 310, distance: 193.0
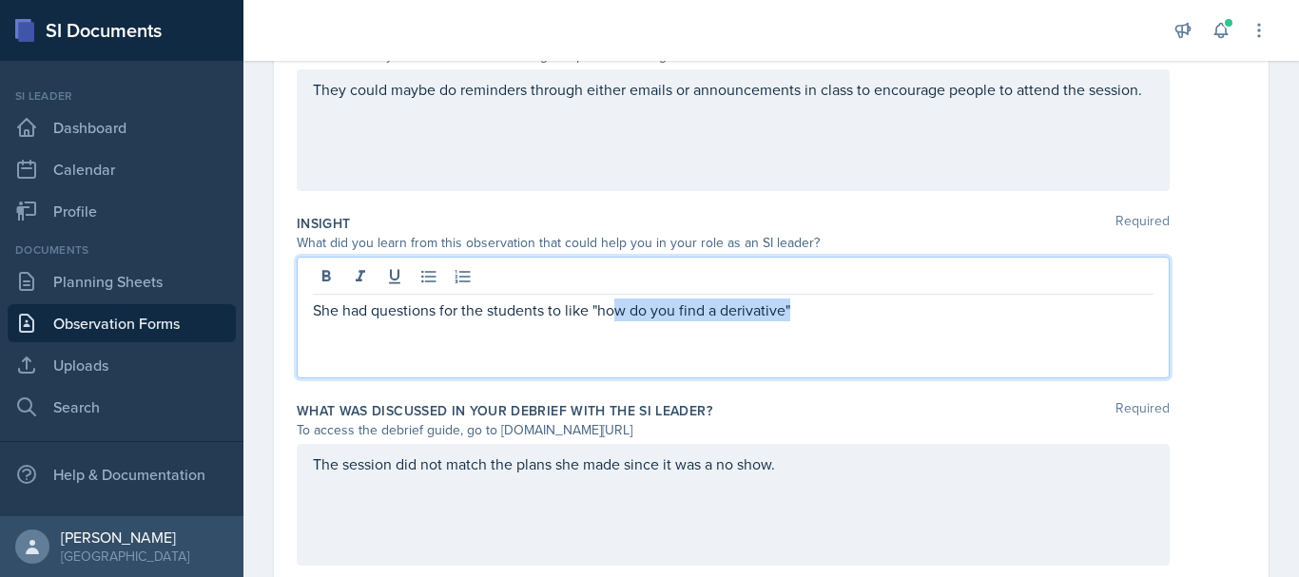
click at [616, 310] on p "She had questions for the students to like "how do you find a derivative"" at bounding box center [733, 310] width 840 height 23
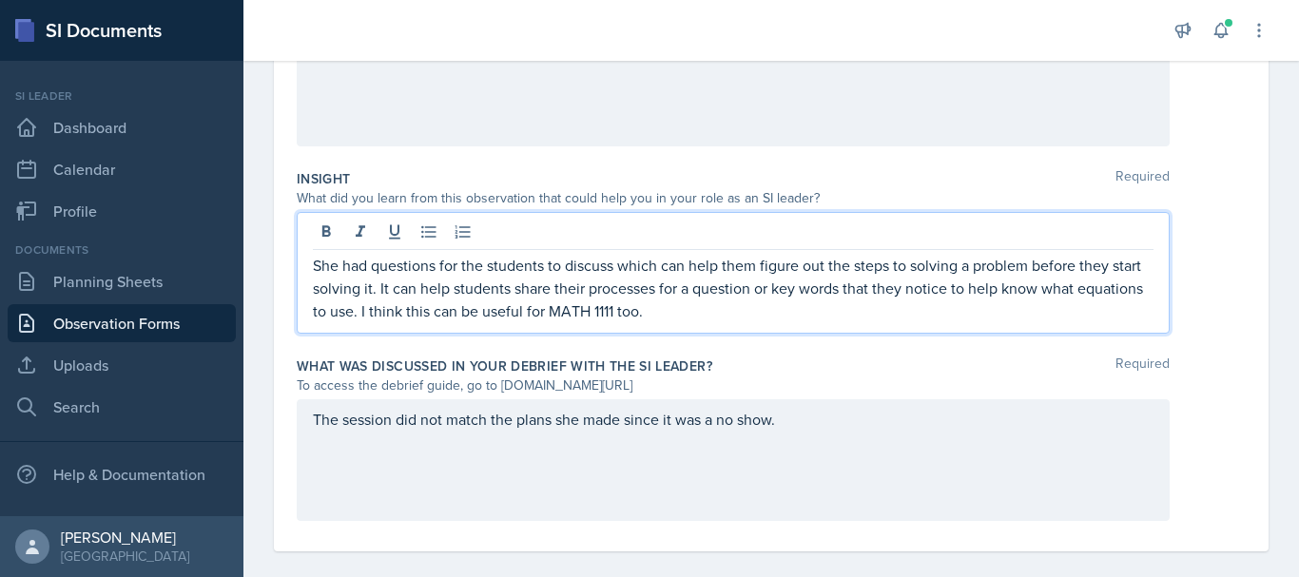
scroll to position [632, 0]
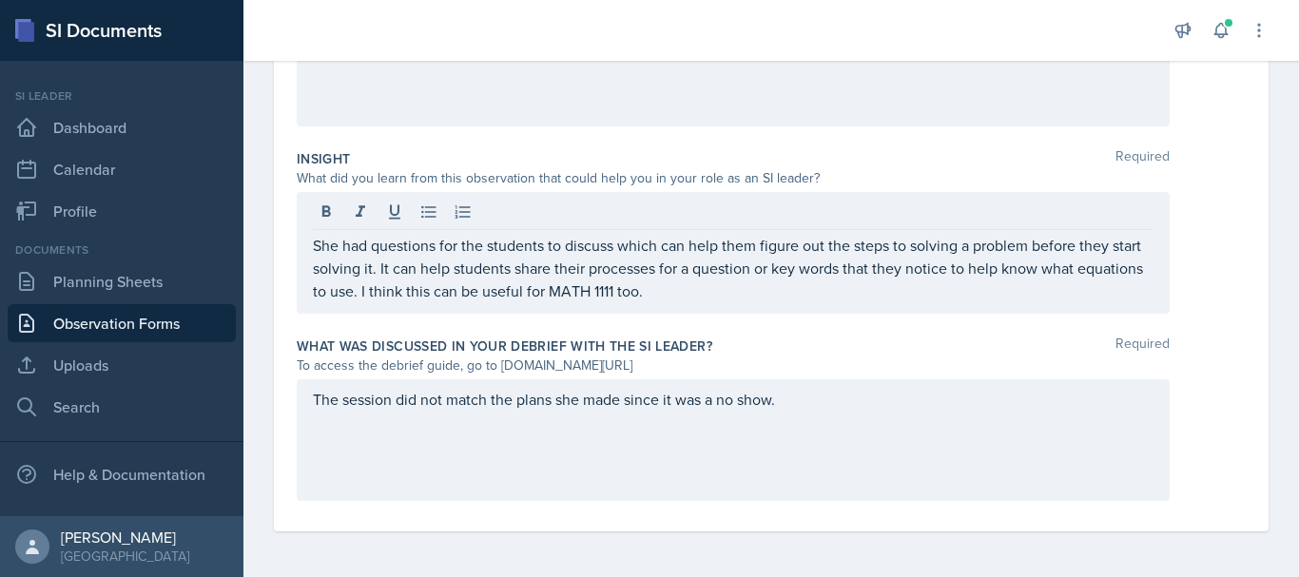
click at [801, 411] on div "The session did not match the plans she made since it was a no show." at bounding box center [733, 440] width 873 height 122
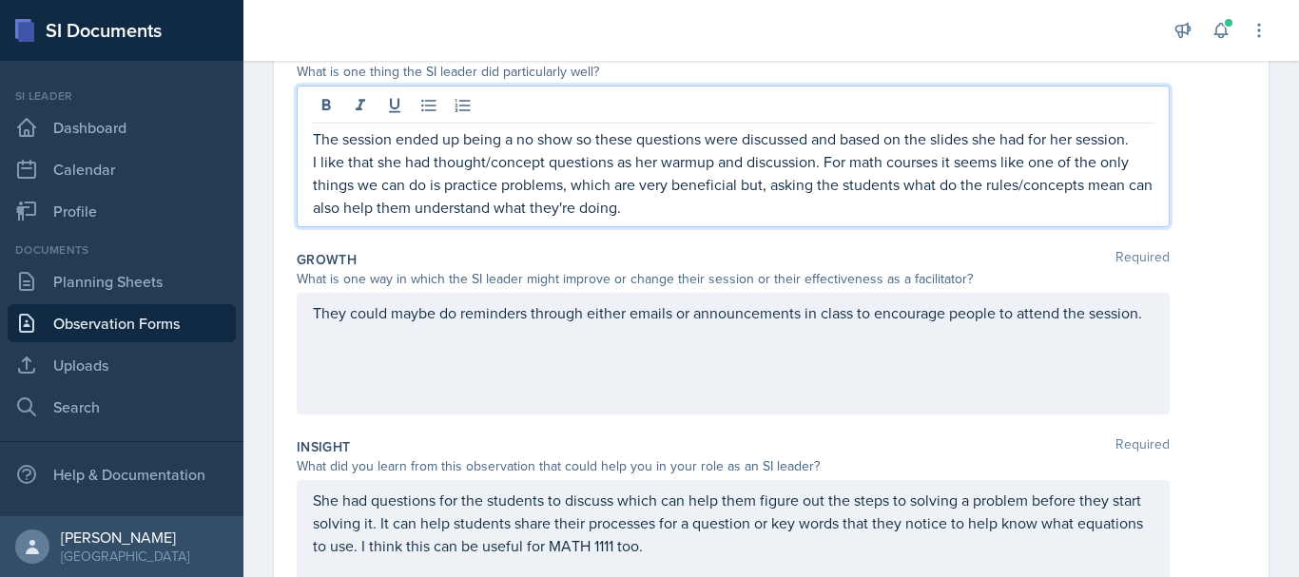
scroll to position [397, 0]
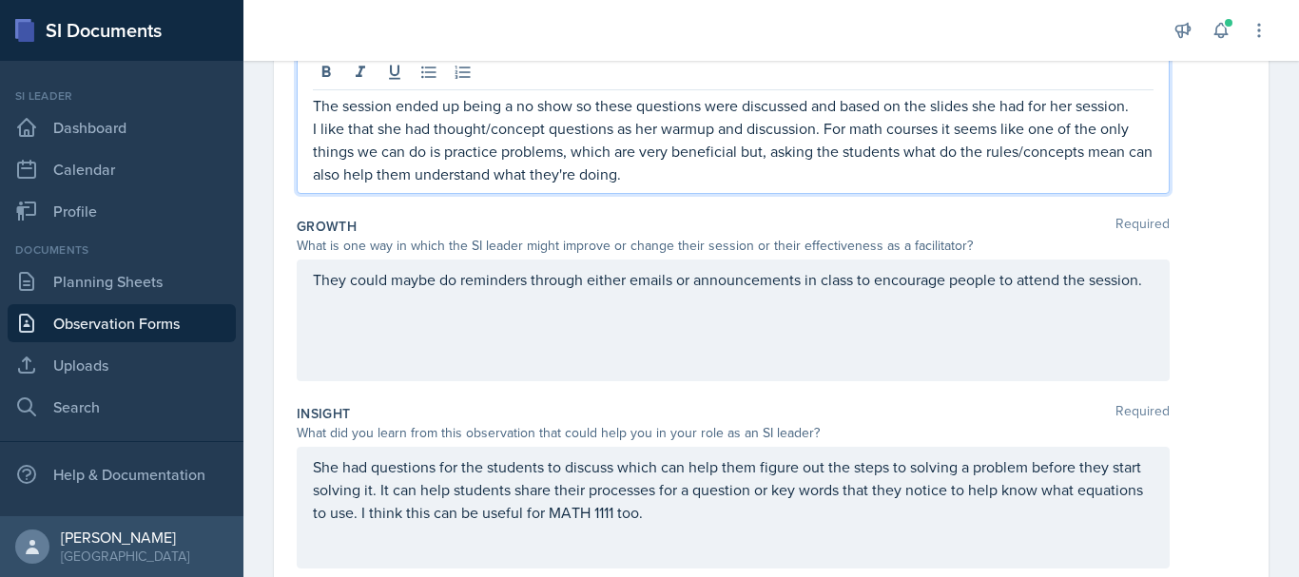
click at [839, 106] on p "The session ended up being a no show so these questions were discussed and base…" at bounding box center [733, 105] width 840 height 23
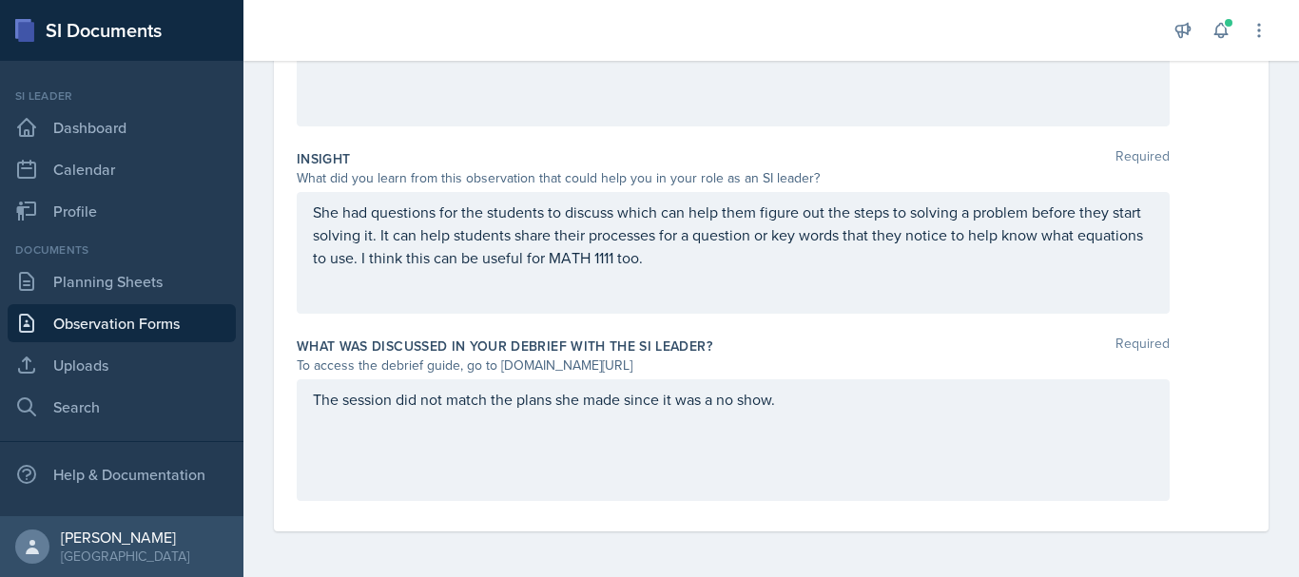
scroll to position [0, 0]
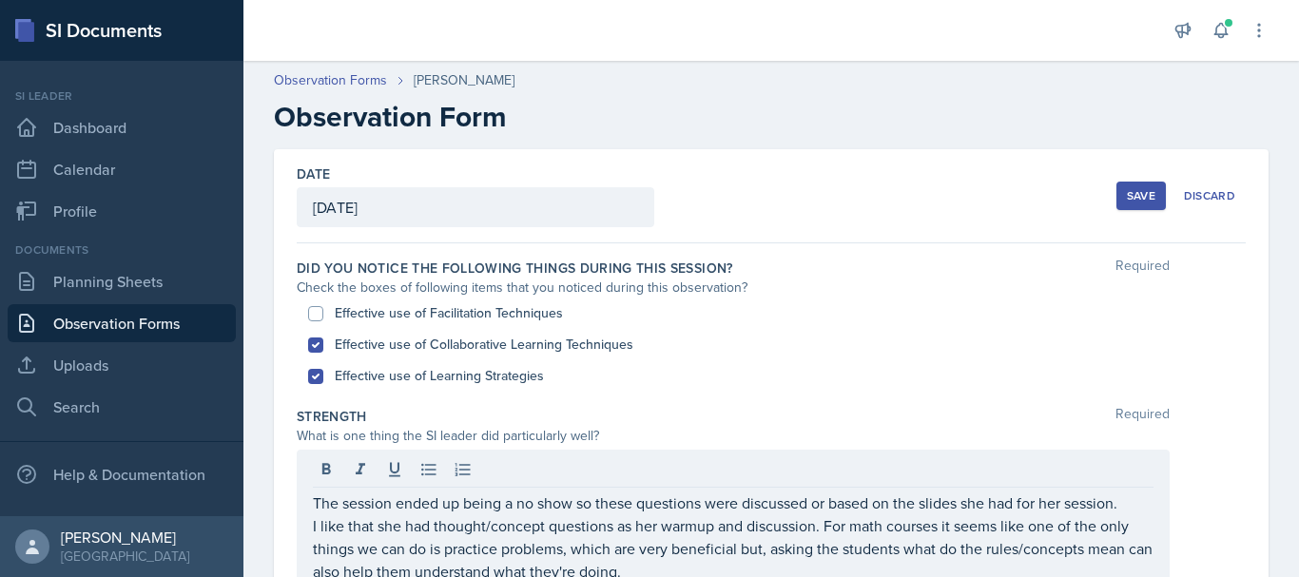
click at [1141, 184] on button "Save" at bounding box center [1140, 196] width 49 height 29
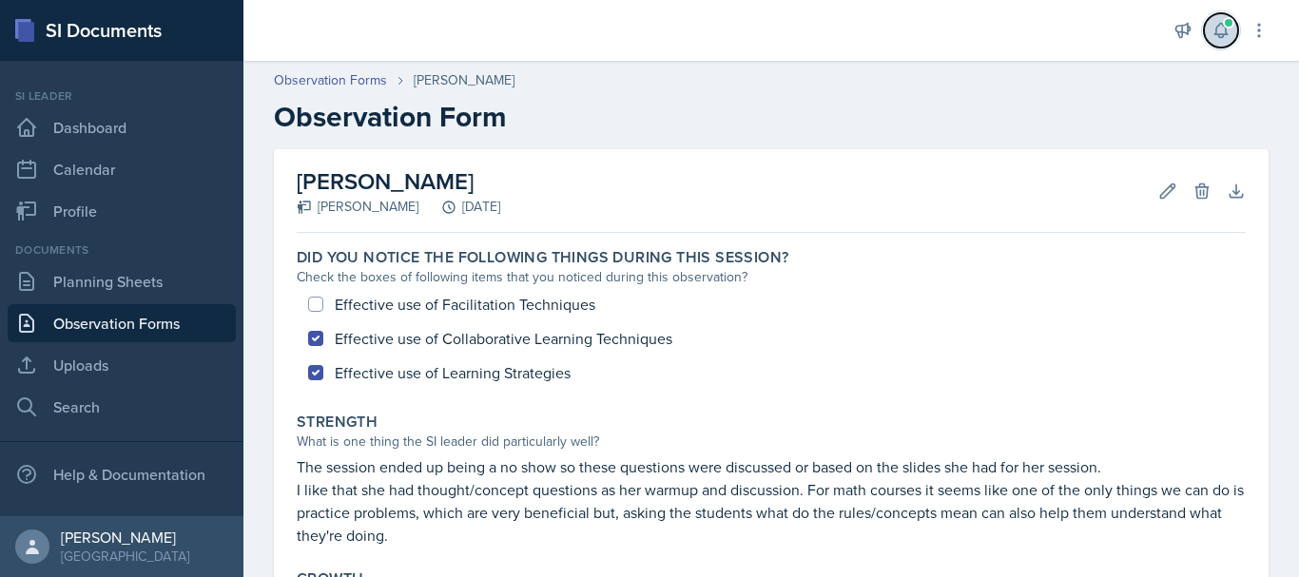
click at [1227, 28] on span at bounding box center [1228, 22] width 11 height 11
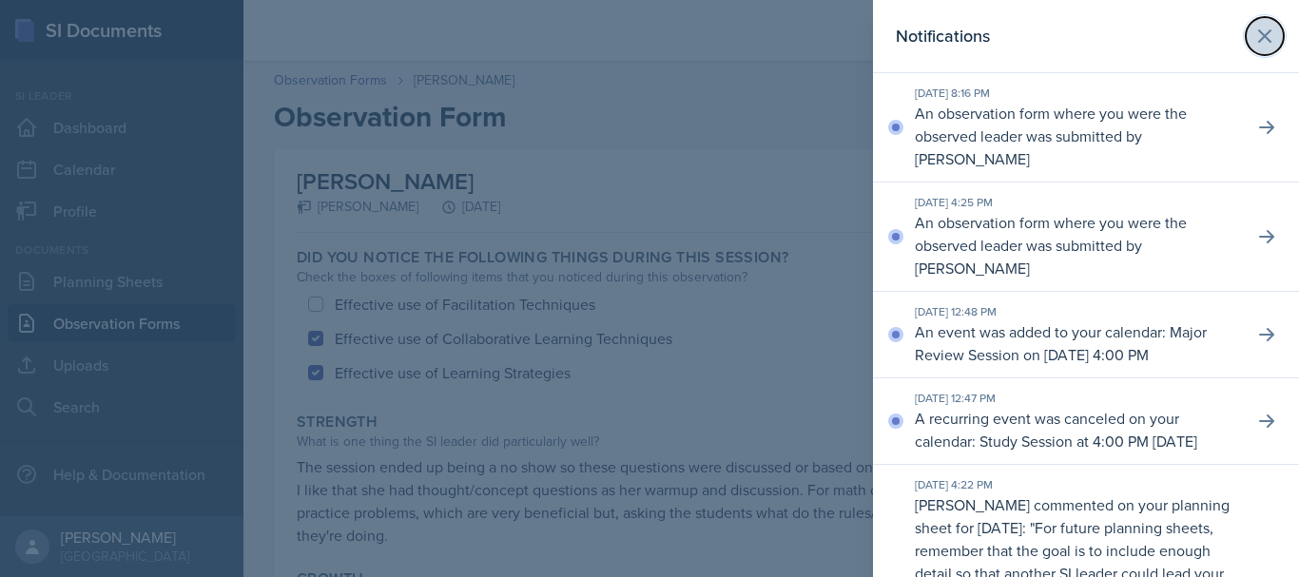
click at [1262, 39] on button at bounding box center [1264, 36] width 38 height 38
